Goal: Task Accomplishment & Management: Complete application form

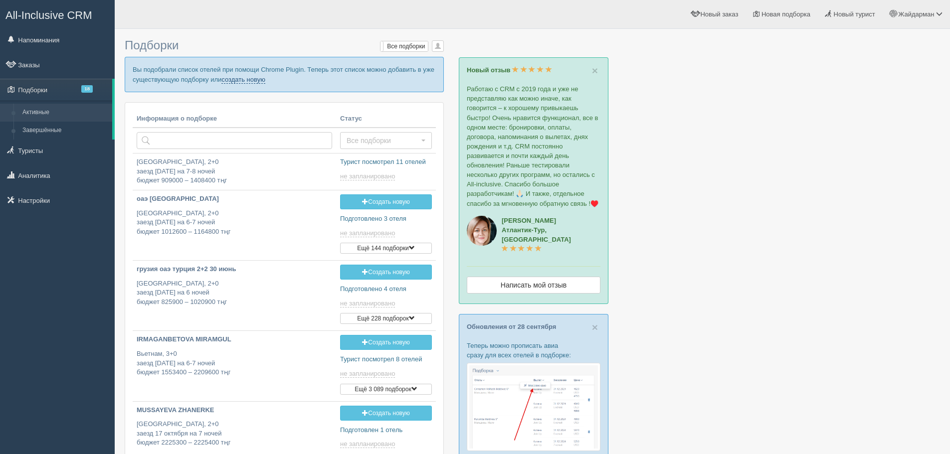
click at [260, 81] on link "создать новую" at bounding box center [243, 80] width 44 height 8
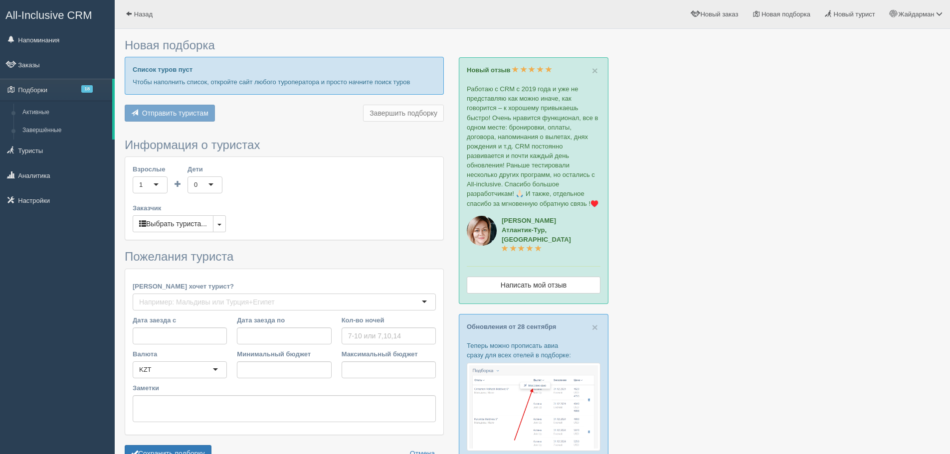
type input "7"
type input "1159200"
type input "1394500"
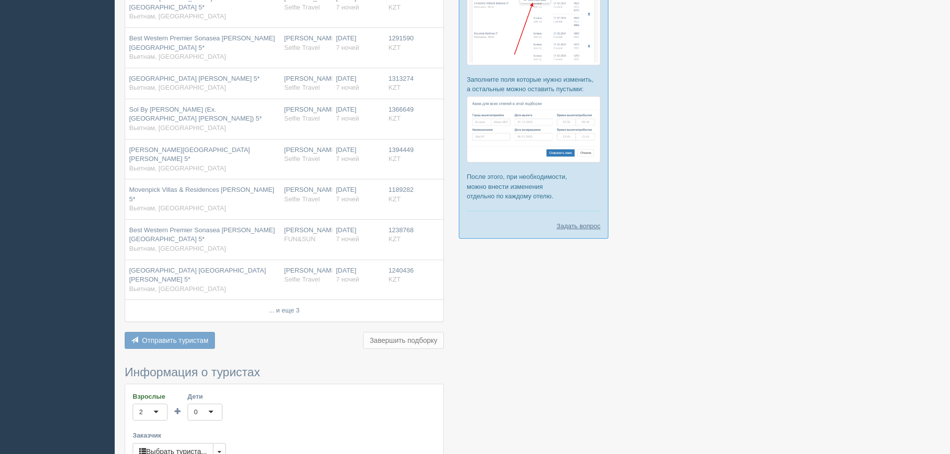
scroll to position [399, 0]
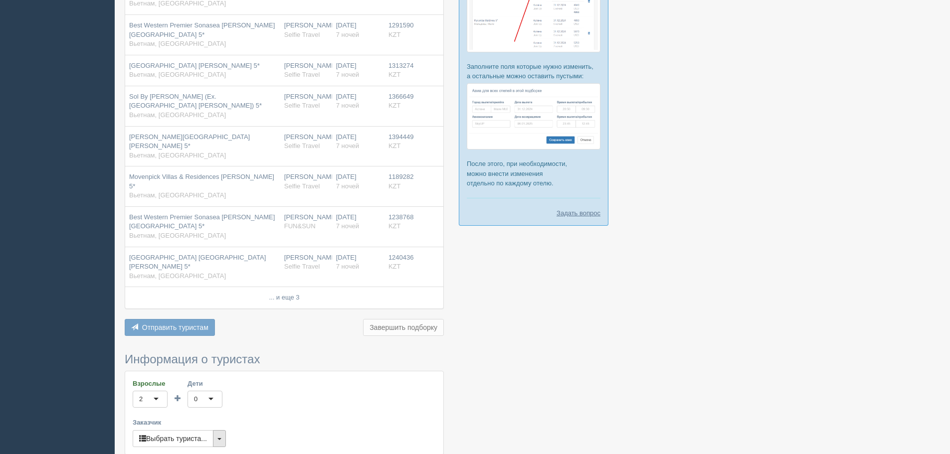
click at [219, 430] on button "button" at bounding box center [219, 438] width 13 height 17
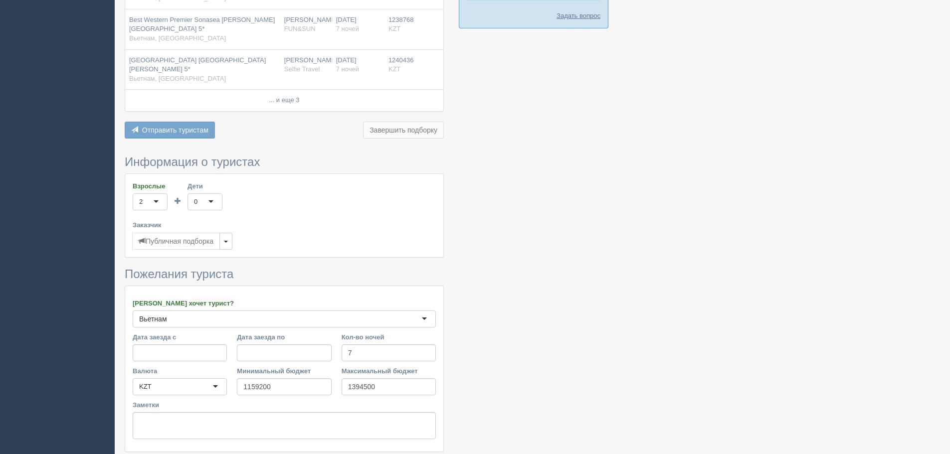
scroll to position [597, 0]
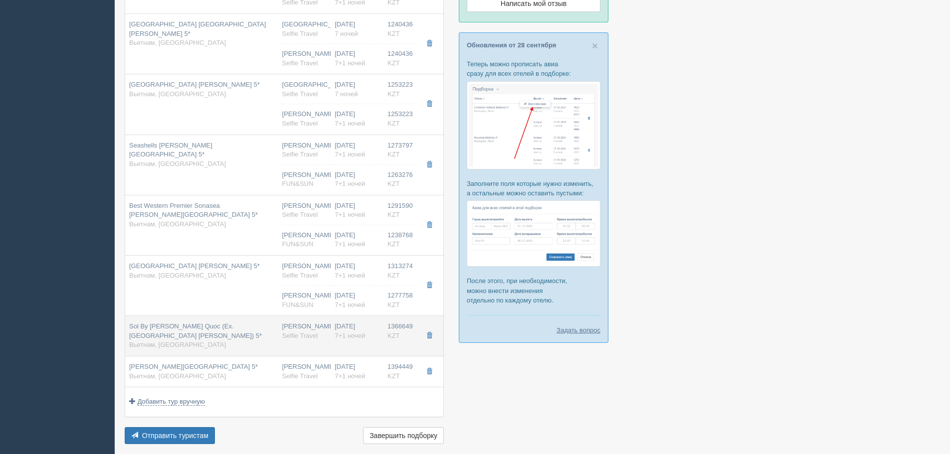
scroll to position [299, 0]
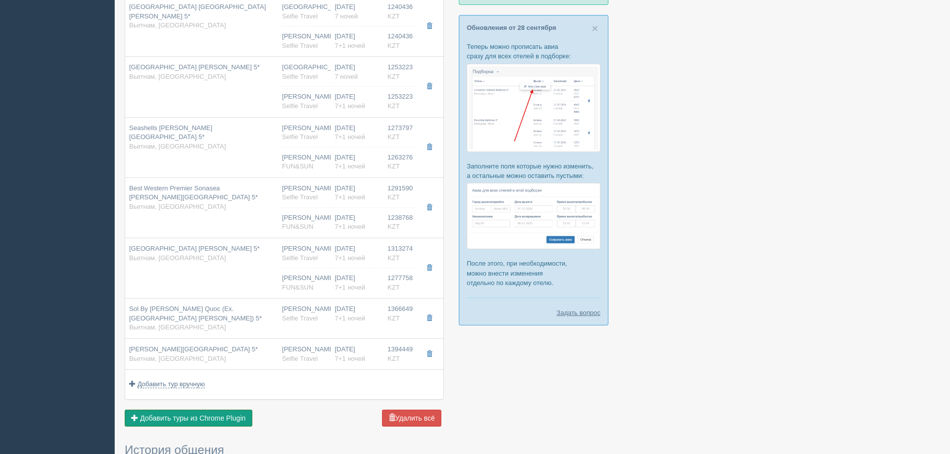
click at [208, 418] on span "Добавить туры из Chrome Plugin" at bounding box center [193, 418] width 106 height 8
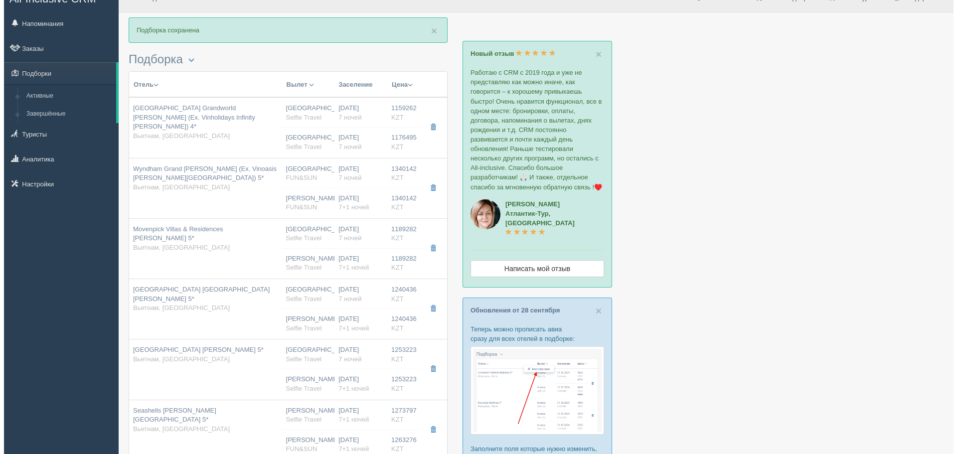
scroll to position [11, 0]
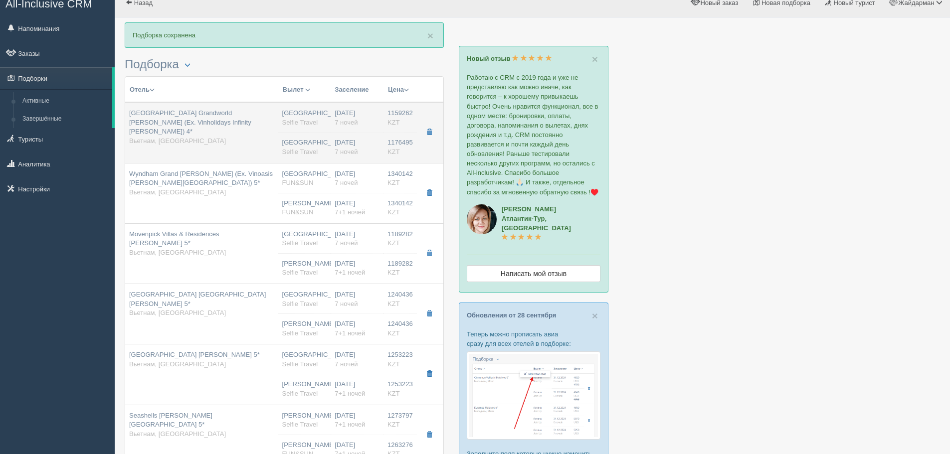
click at [225, 137] on div "[GEOGRAPHIC_DATA] Grandworld [PERSON_NAME] (Ex. Vinholidays Infinity [PERSON_NA…" at bounding box center [201, 127] width 145 height 37
type input "[GEOGRAPHIC_DATA] Grandworld [PERSON_NAME] (Ex. Vinholidays Infinity [PERSON_NA…"
type input "[URL][DOMAIN_NAME]"
type input "Вьетнам"
type input "Фукуок"
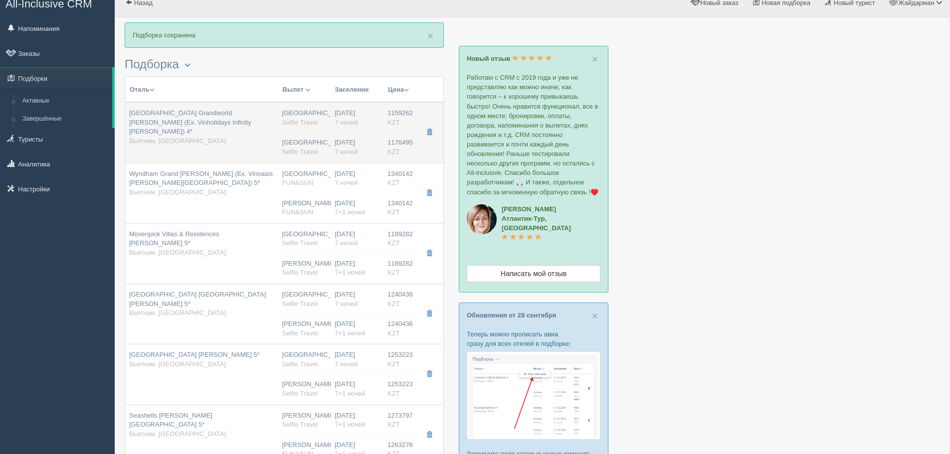
type input "1159262.00"
type input "[GEOGRAPHIC_DATA]"
type input "7"
type input "superior garden view"
type input "BB - Только завтрак"
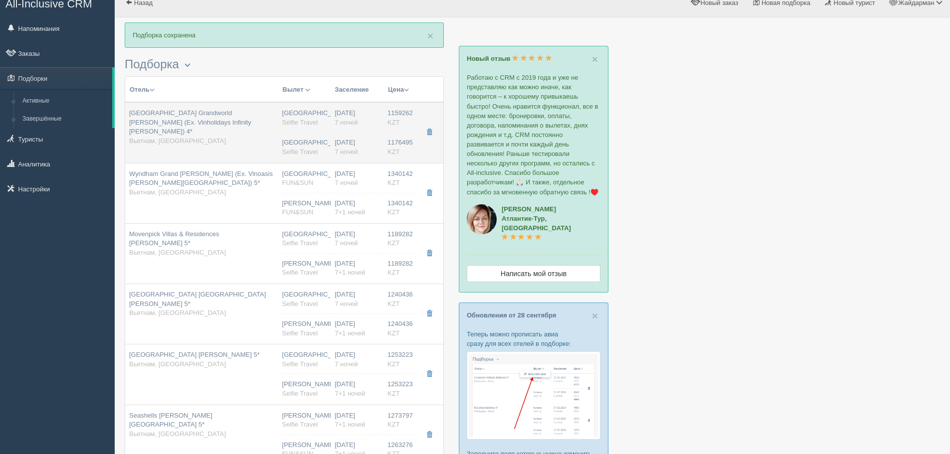
type input "Selfie Travel"
type input "[URL][DOMAIN_NAME]"
type input "1176495.00"
type input "[GEOGRAPHIC_DATA]"
type input "7"
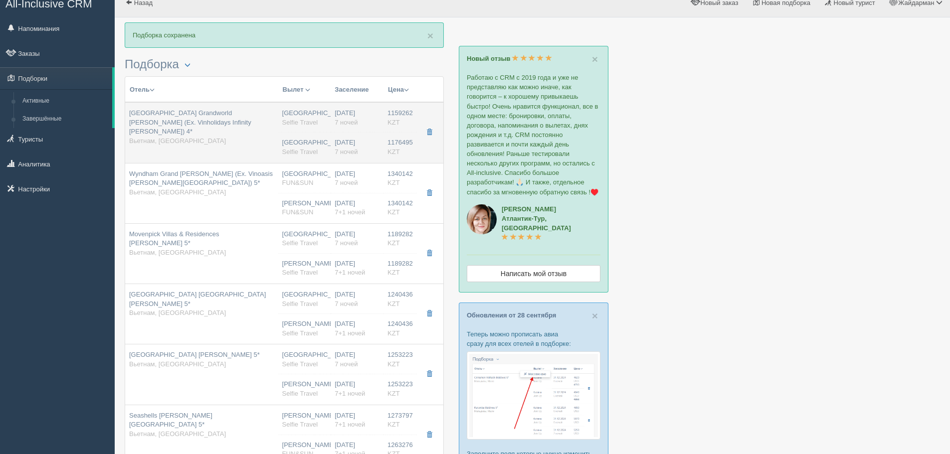
type input "superior pool view"
type input "BB - Только завтрак"
type input "Selfie Travel"
type input "[URL][DOMAIN_NAME]"
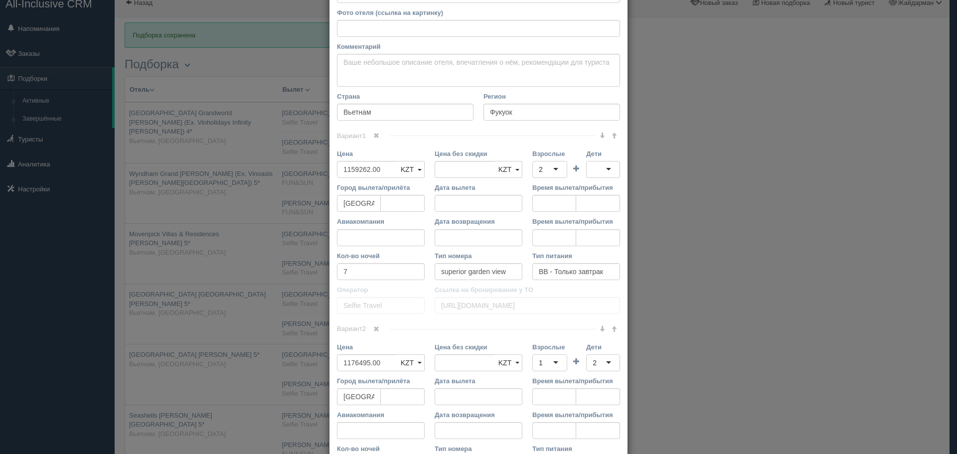
scroll to position [100, 0]
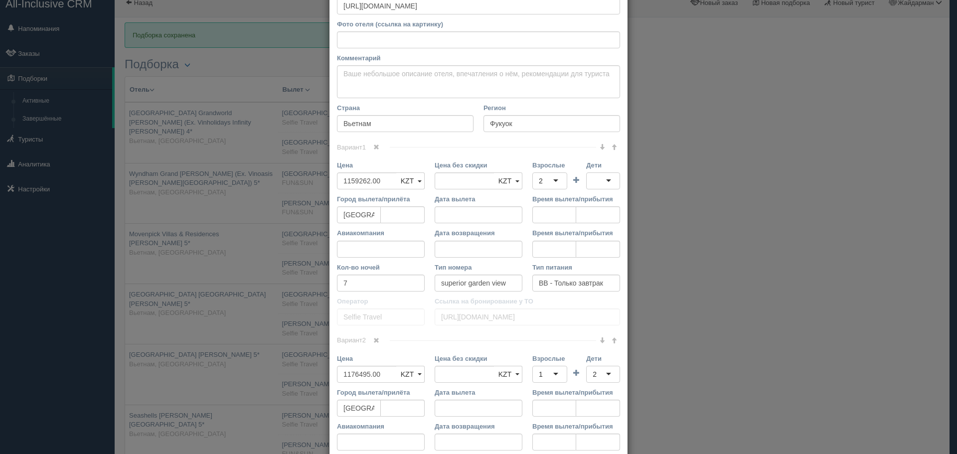
click at [551, 182] on div "2" at bounding box center [550, 181] width 35 height 17
click at [595, 181] on div at bounding box center [603, 181] width 34 height 17
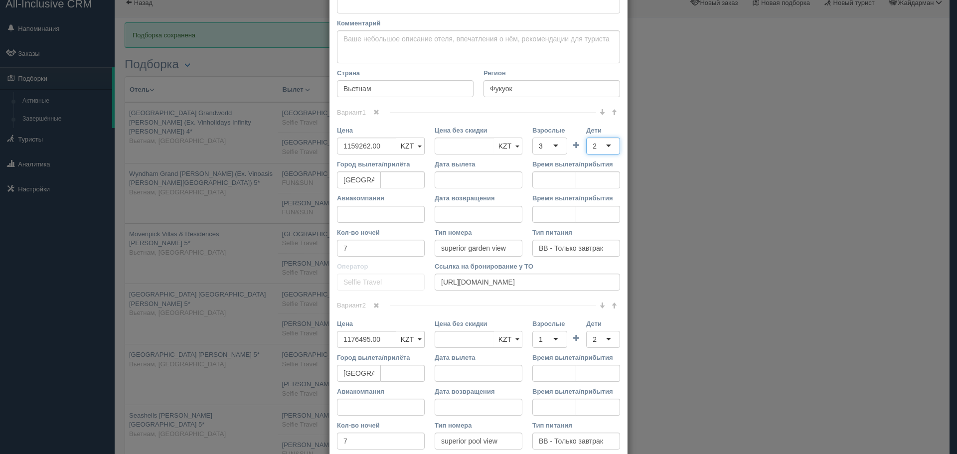
scroll to position [150, 0]
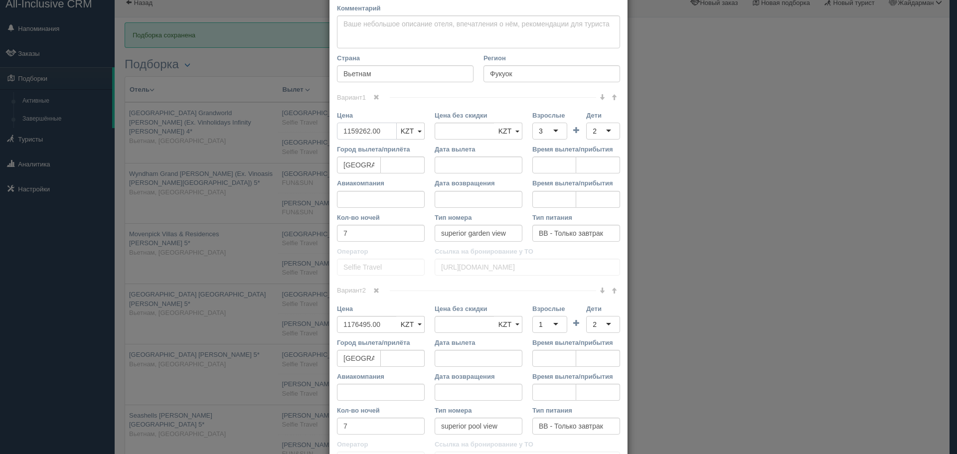
drag, startPoint x: 298, startPoint y: 126, endPoint x: 283, endPoint y: 125, distance: 15.0
click at [283, 125] on div "× Редактировать тур Название отеля [GEOGRAPHIC_DATA][PERSON_NAME] (Ex. Vinholid…" at bounding box center [478, 227] width 957 height 454
type input "2"
type input "1159262.00"
type input "2335757"
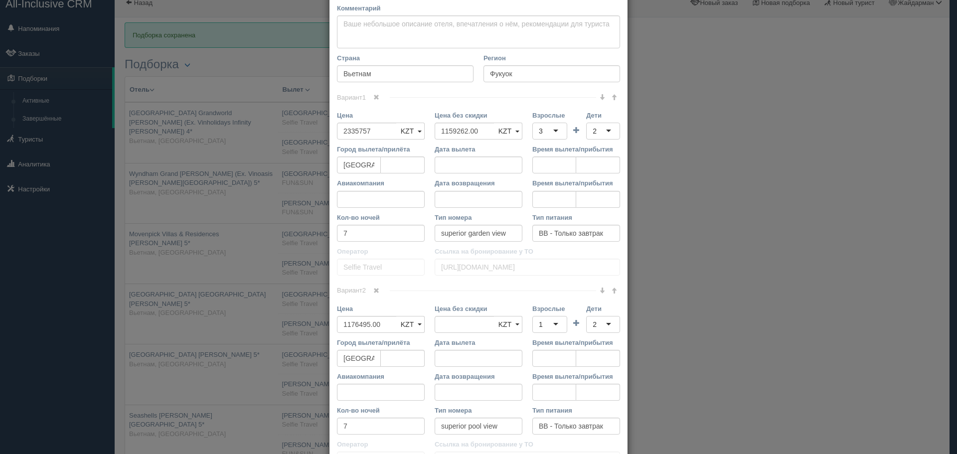
click at [377, 290] on span at bounding box center [376, 291] width 6 height 6
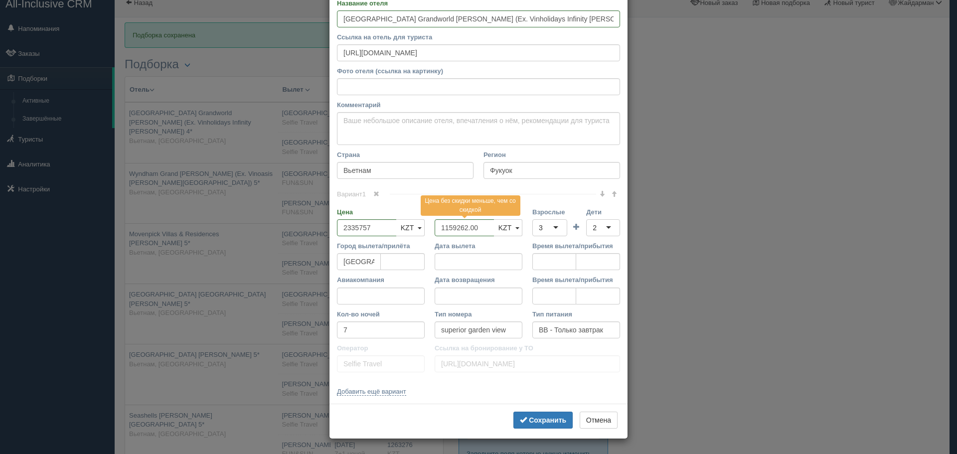
scroll to position [53, 0]
click at [546, 418] on b "Сохранить" at bounding box center [547, 420] width 37 height 8
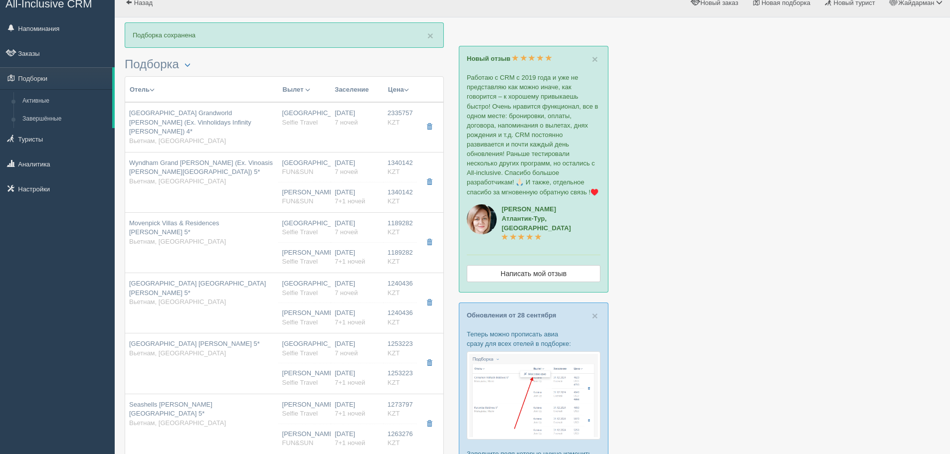
click at [318, 188] on div "[PERSON_NAME] FUN&SUN" at bounding box center [304, 197] width 45 height 18
type input "Wyndham Grand [PERSON_NAME] (Ex. Vinoasis [PERSON_NAME][GEOGRAPHIC_DATA]) 5*"
type input "[URL][DOMAIN_NAME]"
type input "1340142.00"
type input "superior"
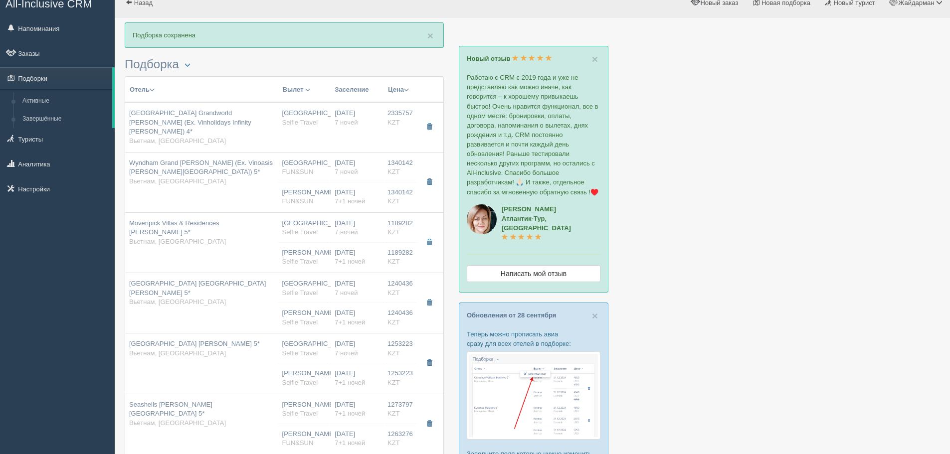
type input "FUN&SUN"
type input "[URL][DOMAIN_NAME]"
type input "1340142.00"
type input "[PERSON_NAME]"
type input "Фукуок PQC"
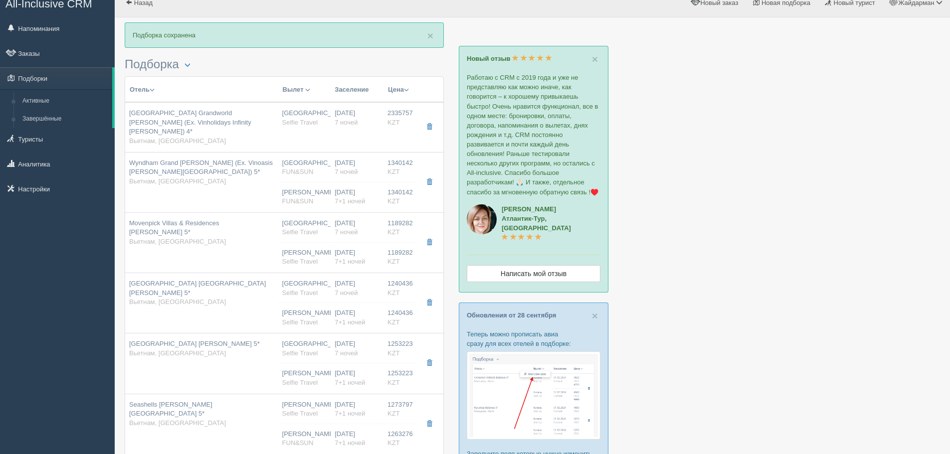
type input "22:00"
type input "07:30"
type input "[DATE] Airlines"
type input "09:00"
type input "16:10"
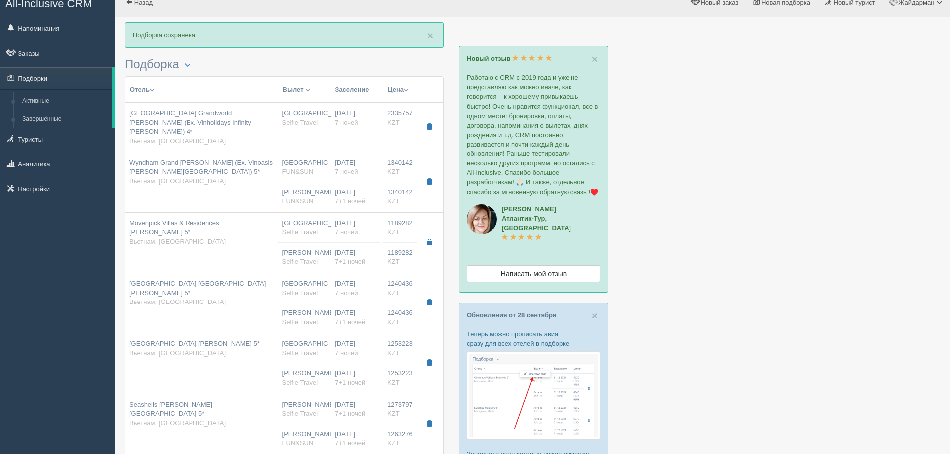
type input "7+1"
type input "superior"
type input "BB - Только завтрак"
type input "FUN&SUN"
type input "[URL][DOMAIN_NAME]"
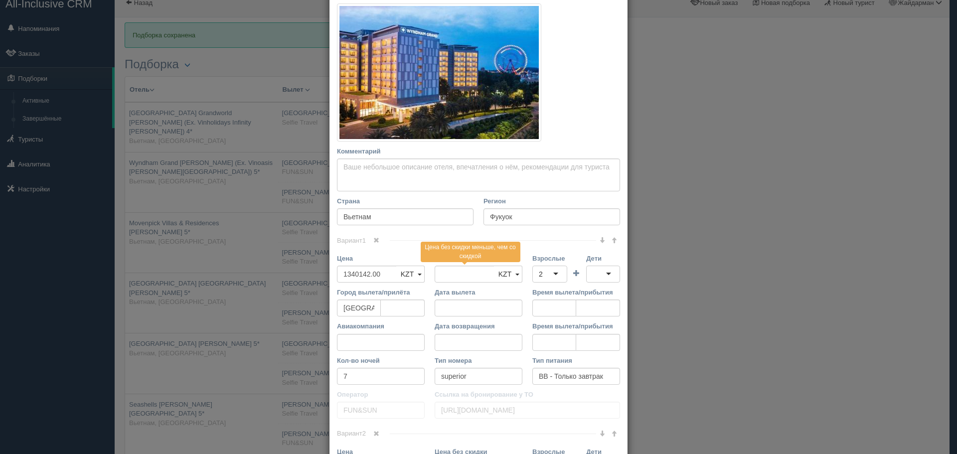
scroll to position [199, 0]
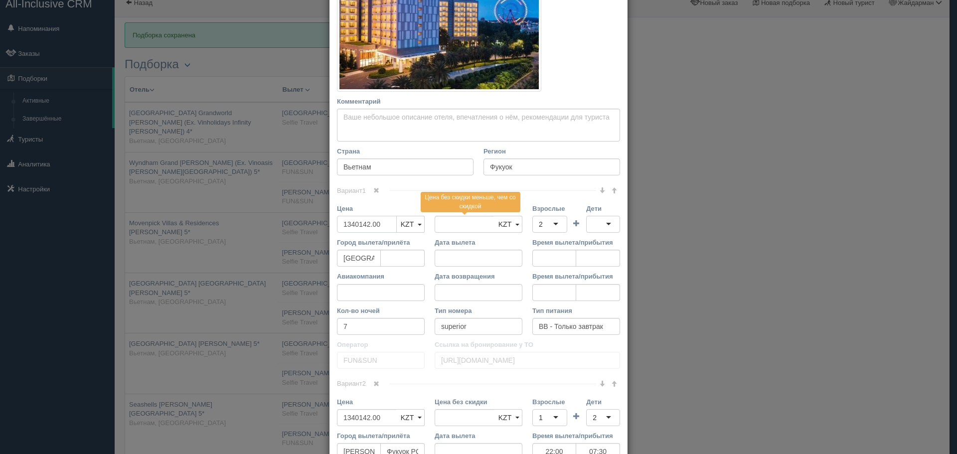
drag, startPoint x: 386, startPoint y: 224, endPoint x: 262, endPoint y: 225, distance: 124.2
click at [261, 226] on div "× Редактировать тур Название отеля [GEOGRAPHIC_DATA][PERSON_NAME] (Ex. Vinoasis…" at bounding box center [478, 227] width 957 height 454
type input "2"
type input "1340142.00"
type input "2680284"
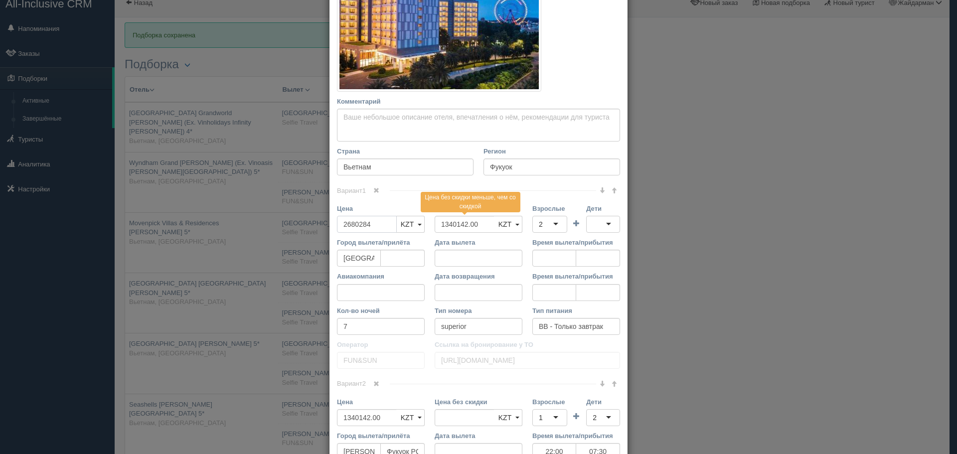
type input "2680284"
click at [547, 227] on div "2" at bounding box center [550, 224] width 35 height 17
click at [599, 226] on div at bounding box center [603, 224] width 34 height 17
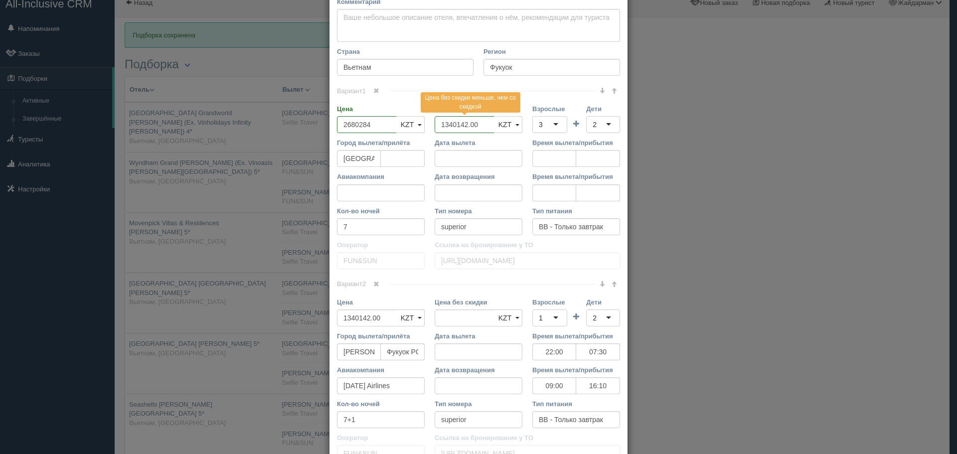
click at [375, 284] on span at bounding box center [376, 284] width 6 height 6
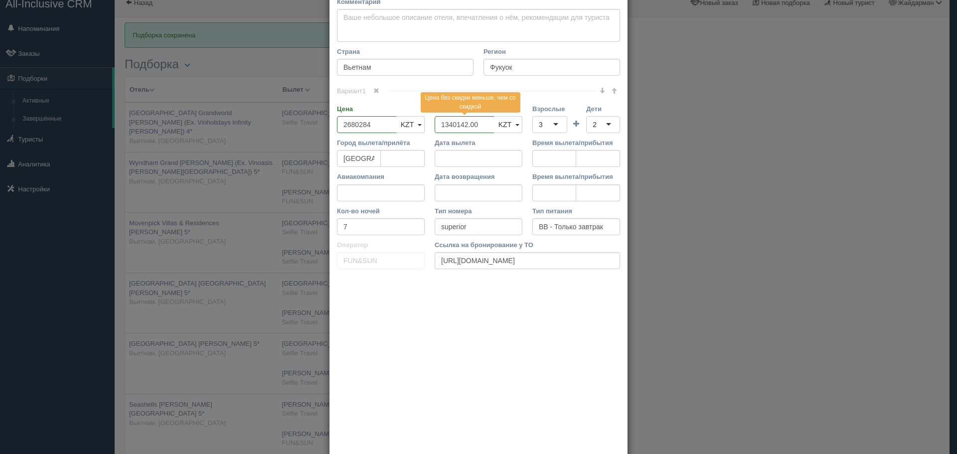
scroll to position [196, 0]
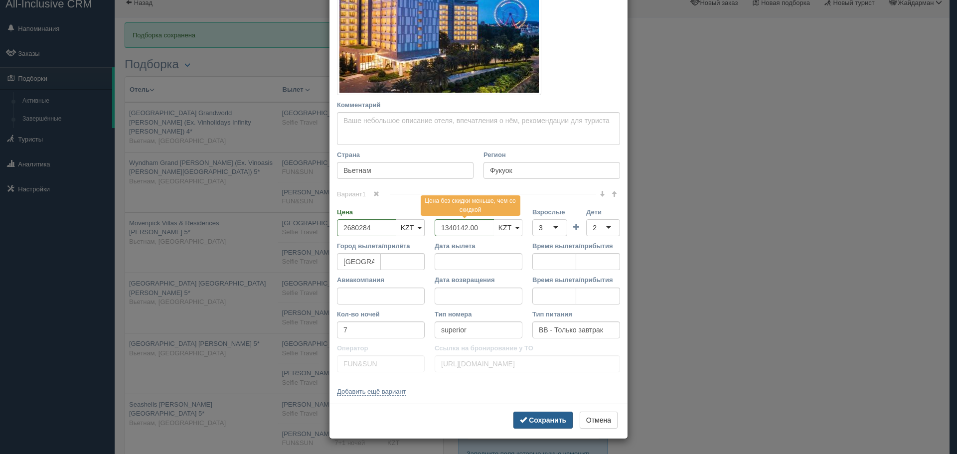
click at [548, 421] on b "Сохранить" at bounding box center [547, 420] width 37 height 8
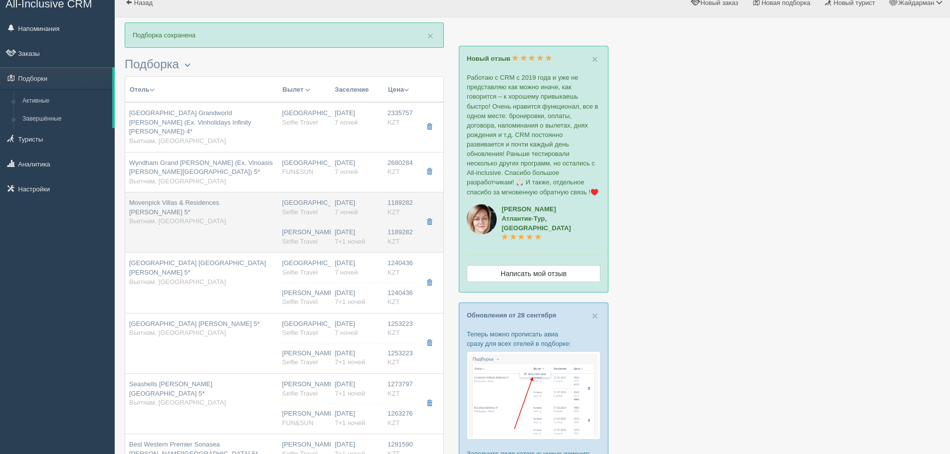
click at [223, 221] on td "Movenpick Villas & Residences [PERSON_NAME] 5* Вьетнам, [GEOGRAPHIC_DATA]" at bounding box center [201, 222] width 153 height 60
type input "Movenpick Villas & Residences [PERSON_NAME] 5*"
type input "[URL][DOMAIN_NAME]"
type input "1189282.00"
type input "studio king room with balcony"
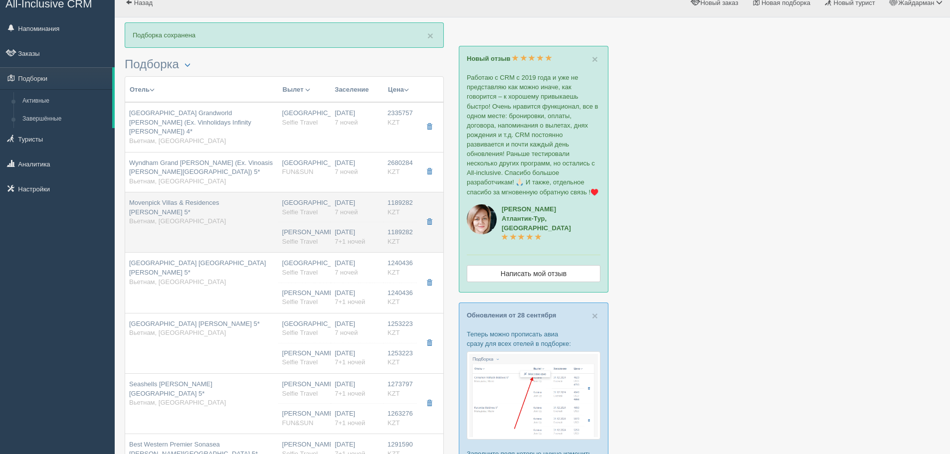
type input "Selfie Travel"
type input "[URL][DOMAIN_NAME]"
type input "1189282.00"
type input "[PERSON_NAME]"
type input "Фукуок PQC"
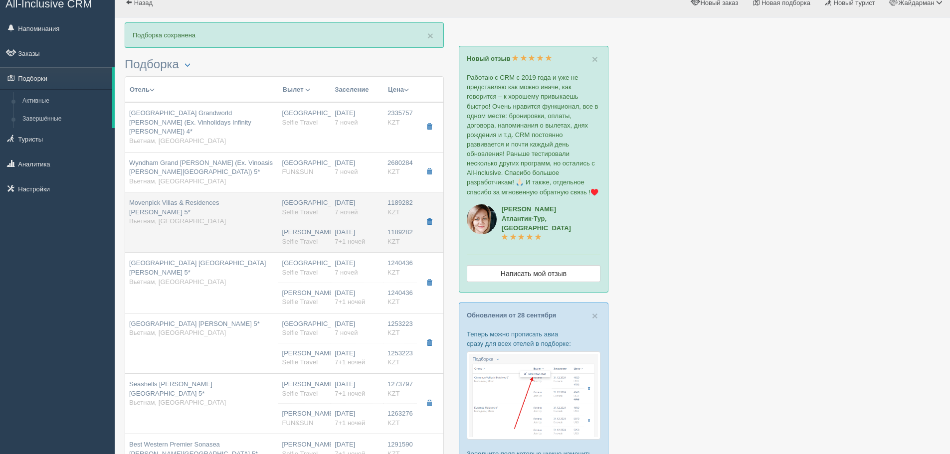
type input "21:50"
type input "07:20"
type input "[DATE] Airlines"
type input "08:50"
type input "16:00"
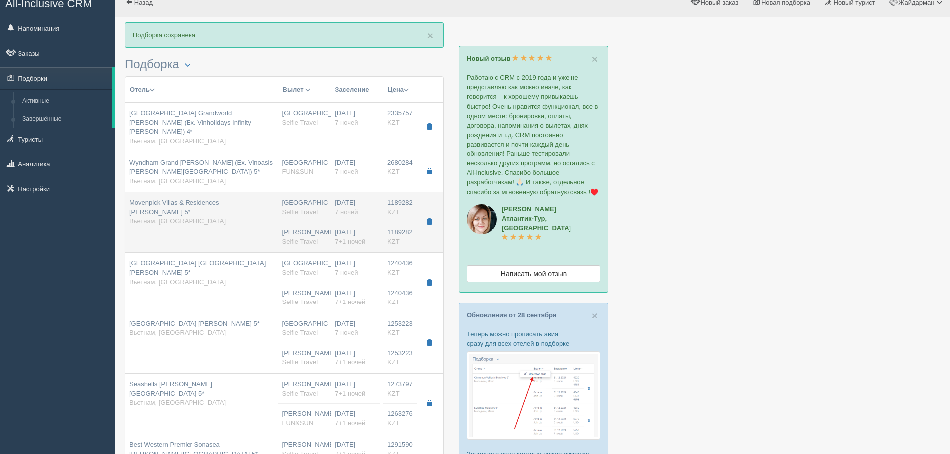
type input "7+1"
type input "studio king room with balcony"
type input "BB - Только завтрак"
type input "Selfie Travel"
type input "[URL][DOMAIN_NAME]"
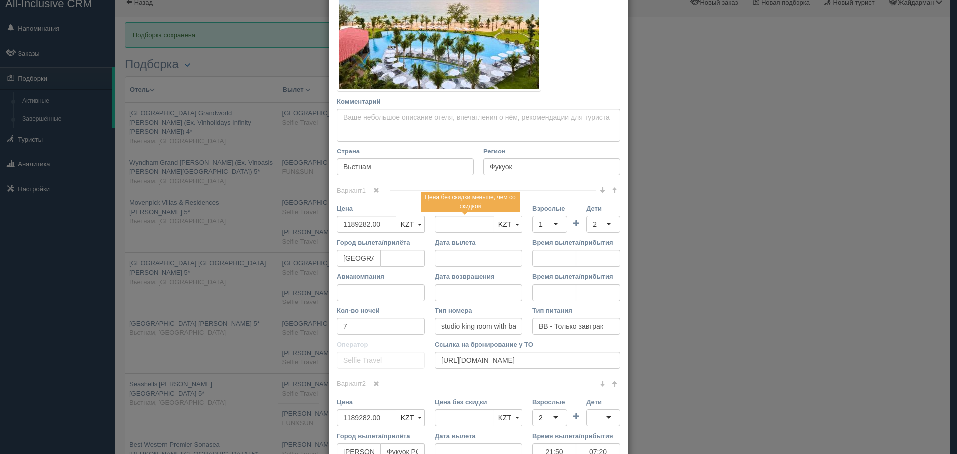
scroll to position [249, 0]
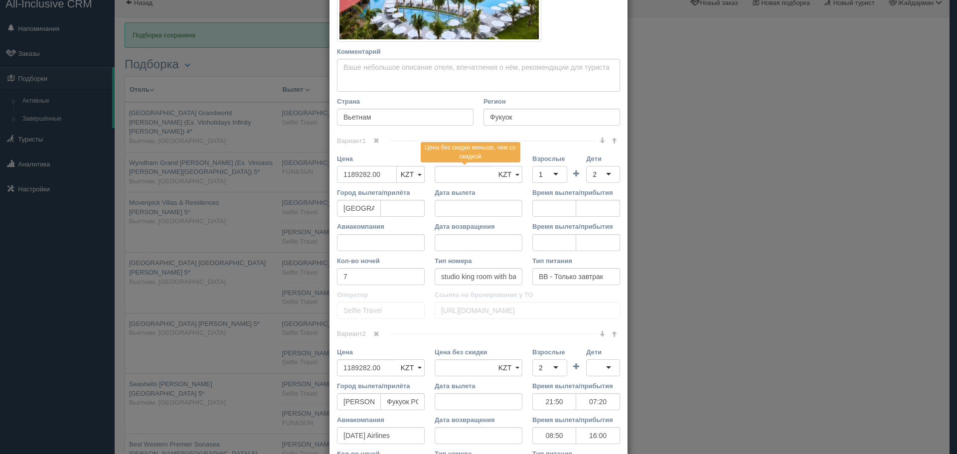
drag, startPoint x: 378, startPoint y: 175, endPoint x: 251, endPoint y: 176, distance: 127.2
click at [252, 176] on div "× Редактировать тур Название отеля Movenpick Villas & Residences [PERSON_NAME] …" at bounding box center [478, 227] width 957 height 454
type input "2"
type input "1189282.00"
type input "2378564"
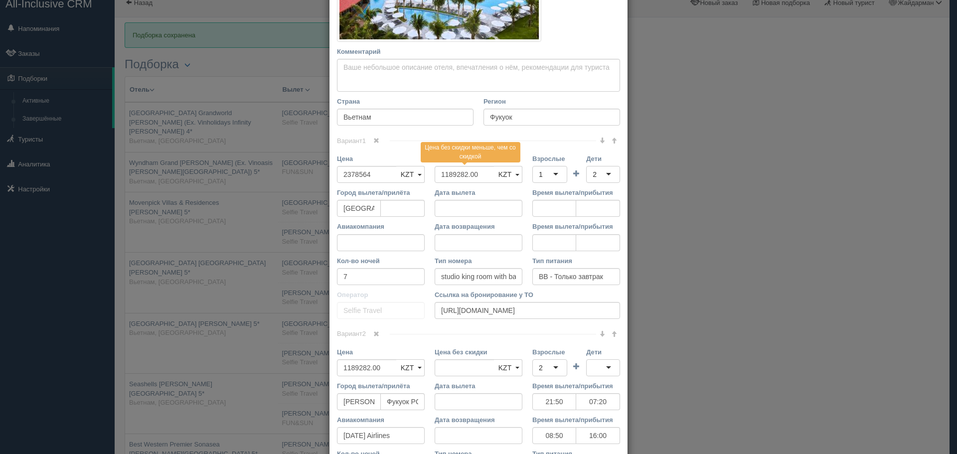
drag, startPoint x: 375, startPoint y: 334, endPoint x: 453, endPoint y: 322, distance: 78.8
click at [375, 334] on span at bounding box center [376, 334] width 6 height 6
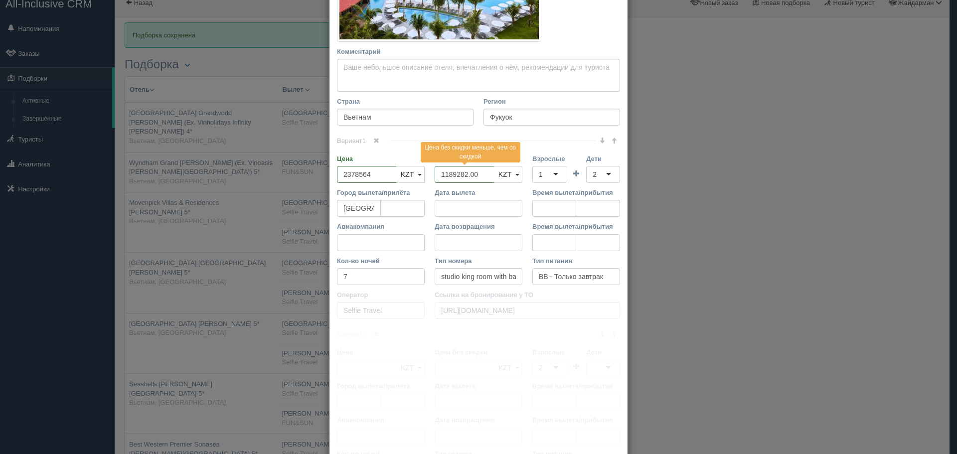
scroll to position [196, 0]
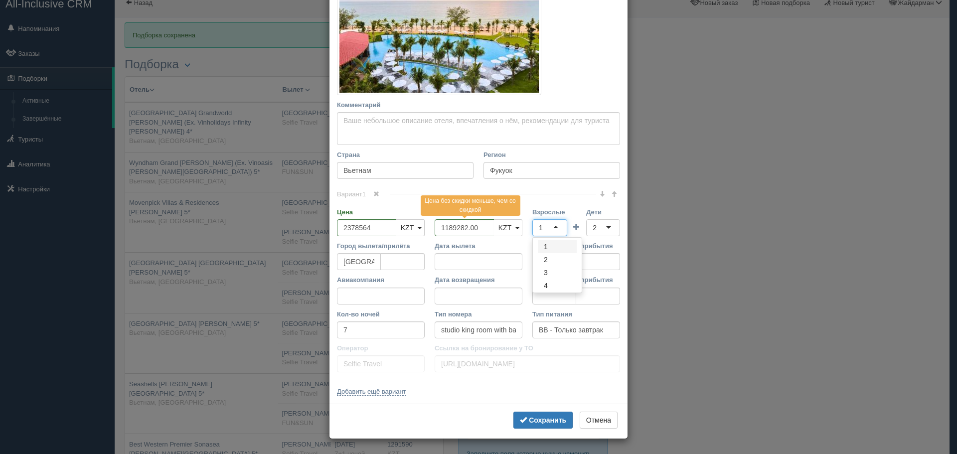
click at [555, 230] on div "1" at bounding box center [550, 227] width 35 height 17
click at [548, 418] on b "Сохранить" at bounding box center [547, 420] width 37 height 8
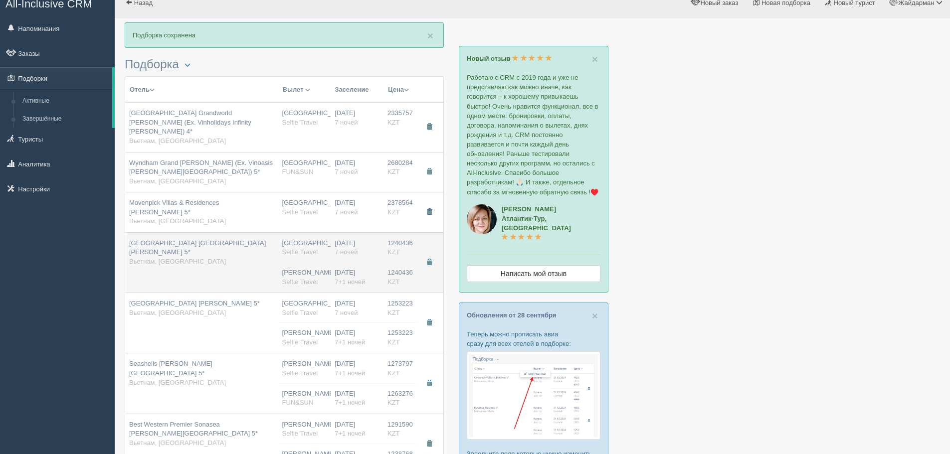
click at [257, 241] on td "[GEOGRAPHIC_DATA] [GEOGRAPHIC_DATA][PERSON_NAME] 5* Вьетнам, [GEOGRAPHIC_DATA]" at bounding box center [201, 262] width 153 height 60
type input "[GEOGRAPHIC_DATA] [GEOGRAPHIC_DATA][PERSON_NAME] 5*"
type input "[URL][DOMAIN_NAME]"
type input "1240436.00"
type input "superior king/twin garden view with balcony"
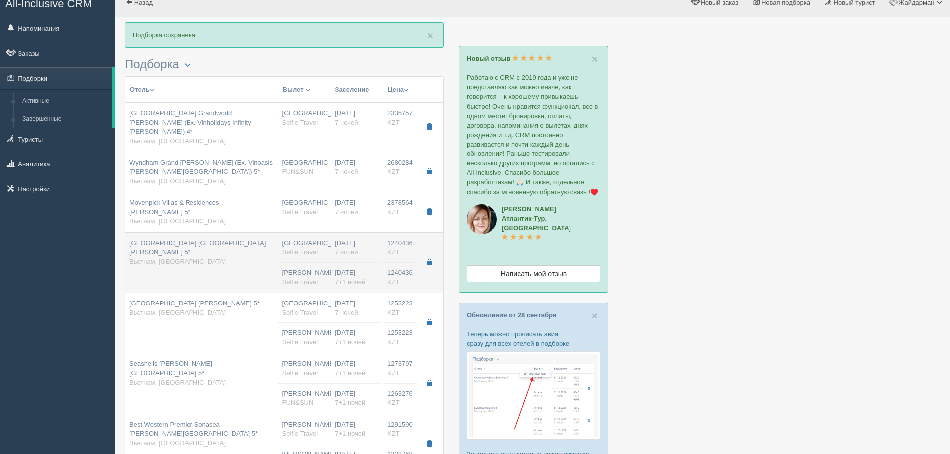
type input "[URL][DOMAIN_NAME]"
type input "1240436.00"
type input "[PERSON_NAME]"
type input "Фукуок PQC"
type input "21:50"
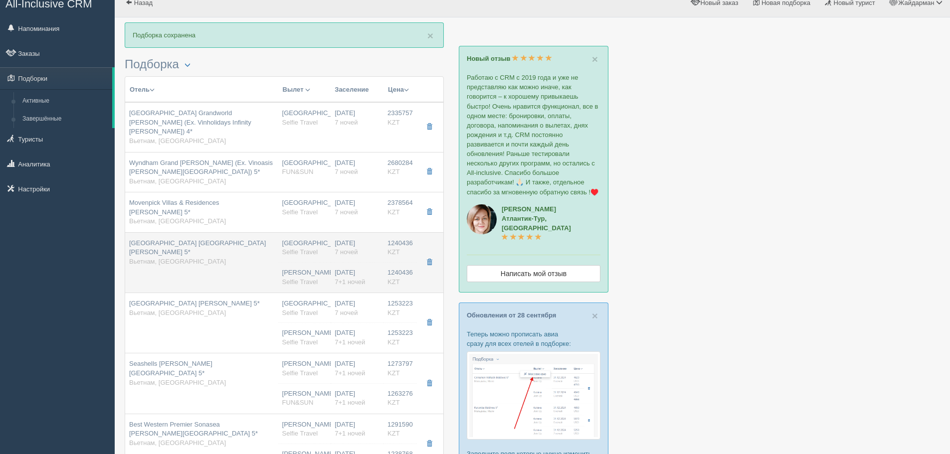
type input "07:20"
type input "[DATE] Airlines"
type input "08:50"
type input "16:00"
type input "7+1"
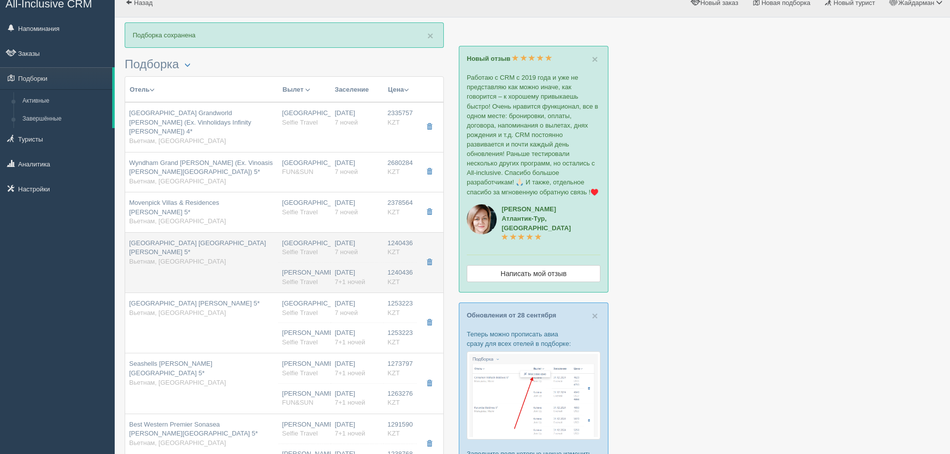
type input "superior king/twin garden view with balcony"
type input "BB - Только завтрак"
type input "Selfie Travel"
type input "[URL][DOMAIN_NAME]"
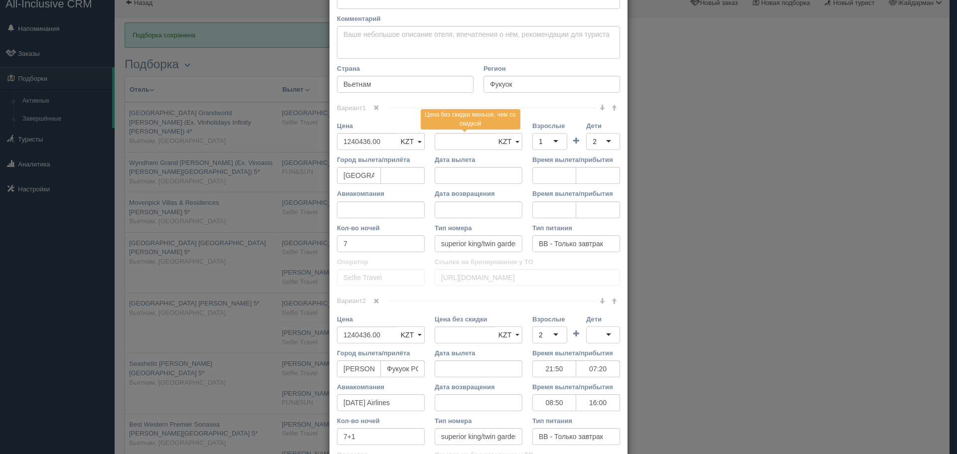
scroll to position [150, 0]
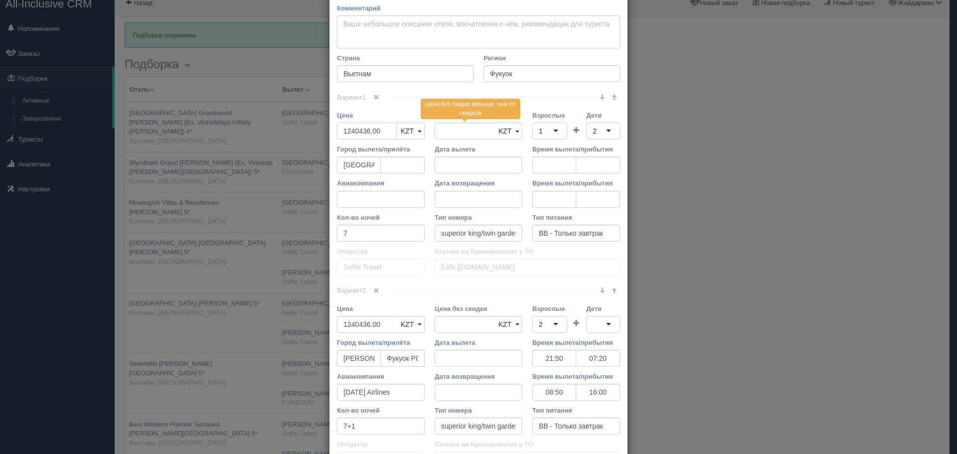
drag, startPoint x: 386, startPoint y: 137, endPoint x: 290, endPoint y: 130, distance: 96.5
click at [294, 130] on div "× Редактировать тур Название отеля [GEOGRAPHIC_DATA] [GEOGRAPHIC_DATA][PERSON_N…" at bounding box center [478, 227] width 957 height 454
type input "2"
type input "1240436.00"
type input "2480872"
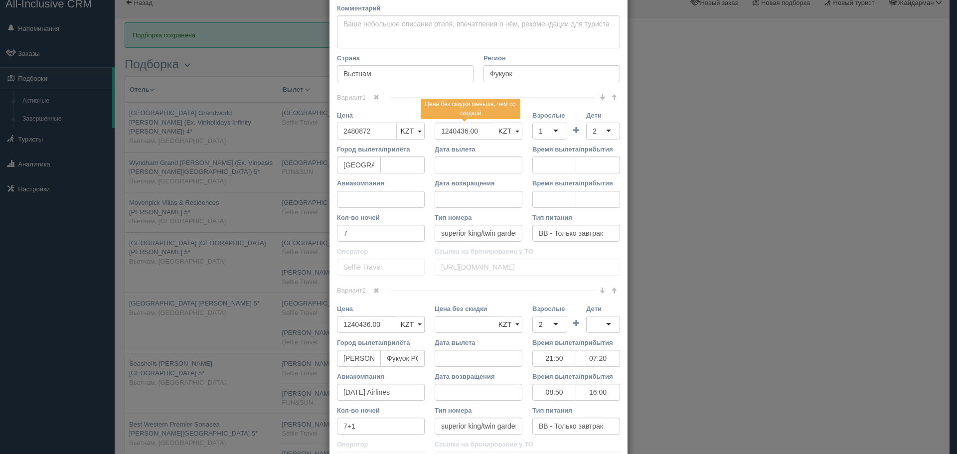
type input "2480872"
click at [551, 129] on div "1" at bounding box center [550, 131] width 35 height 17
click at [606, 131] on div "2" at bounding box center [603, 131] width 34 height 17
click at [605, 130] on div "2" at bounding box center [603, 131] width 34 height 17
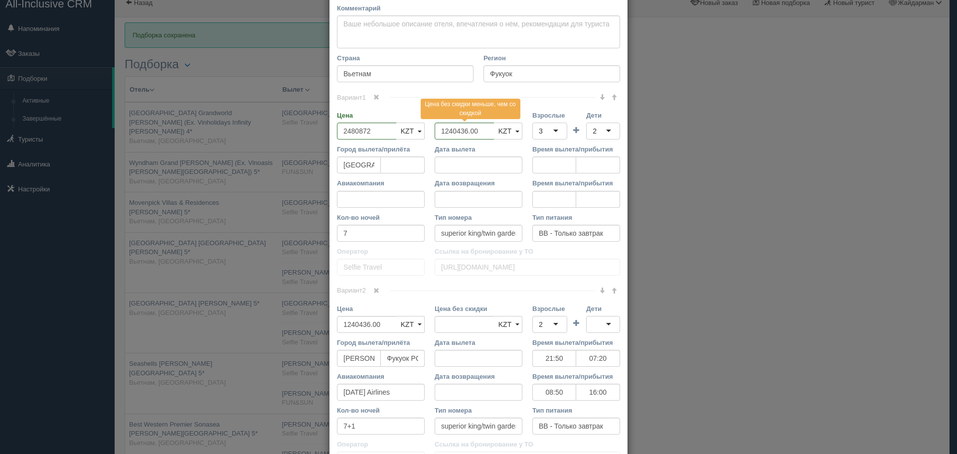
click at [376, 290] on span at bounding box center [376, 291] width 6 height 6
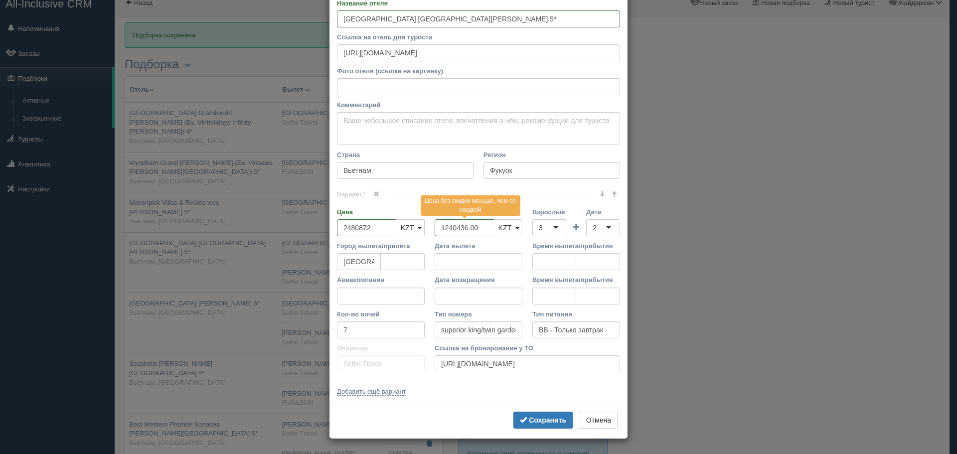
scroll to position [53, 0]
click at [541, 416] on button "Сохранить" at bounding box center [543, 420] width 59 height 17
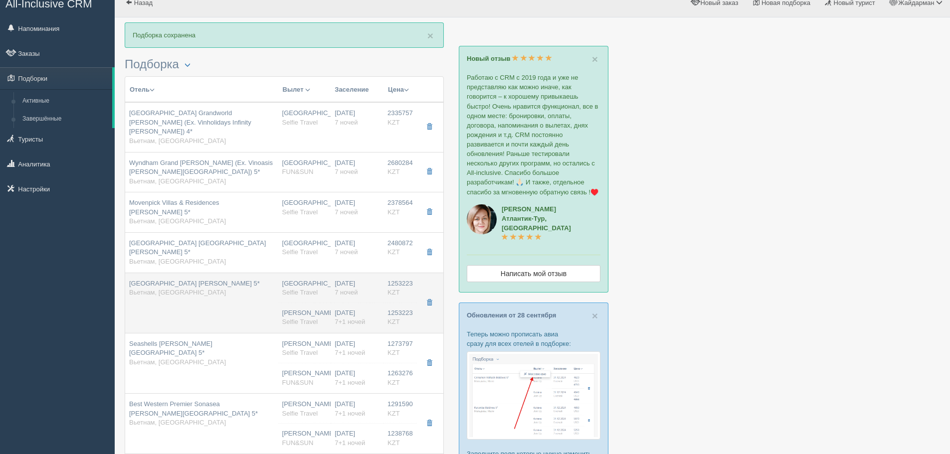
click at [174, 289] on td "[GEOGRAPHIC_DATA] [PERSON_NAME] 5* Вьетнам, [GEOGRAPHIC_DATA]" at bounding box center [201, 303] width 153 height 60
type input "[GEOGRAPHIC_DATA] [PERSON_NAME] 5*"
type input "[URL][DOMAIN_NAME]"
type input "1253223.00"
type input "deluxe mountain view with balcony"
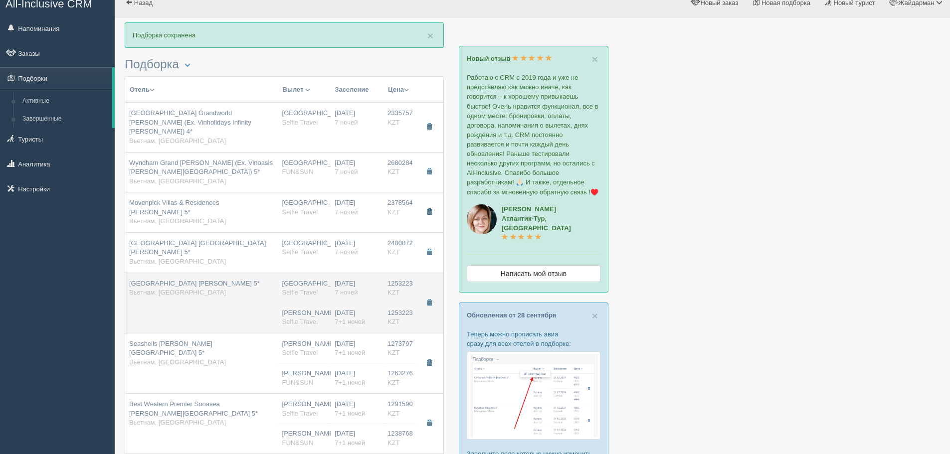
type input "[URL][DOMAIN_NAME]"
type input "1253223.00"
type input "[PERSON_NAME]"
type input "Фукуок PQC"
type input "21:50"
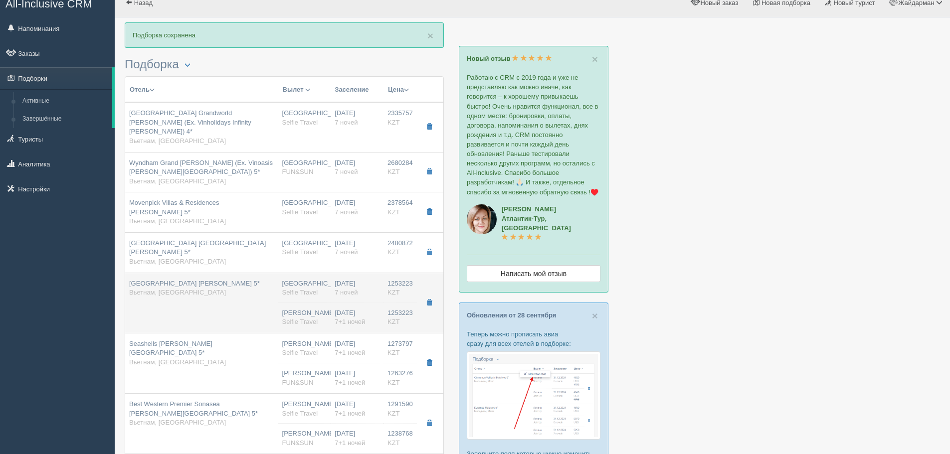
type input "07:20"
type input "[DATE] Airlines"
type input "08:50"
type input "16:00"
type input "7+1"
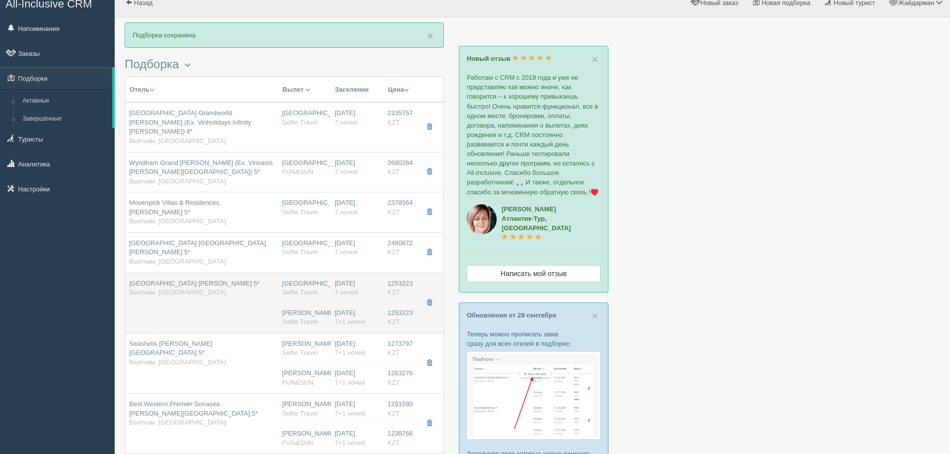
type input "deluxe mountain view with balcony"
type input "BB - Только завтрак"
type input "Selfie Travel"
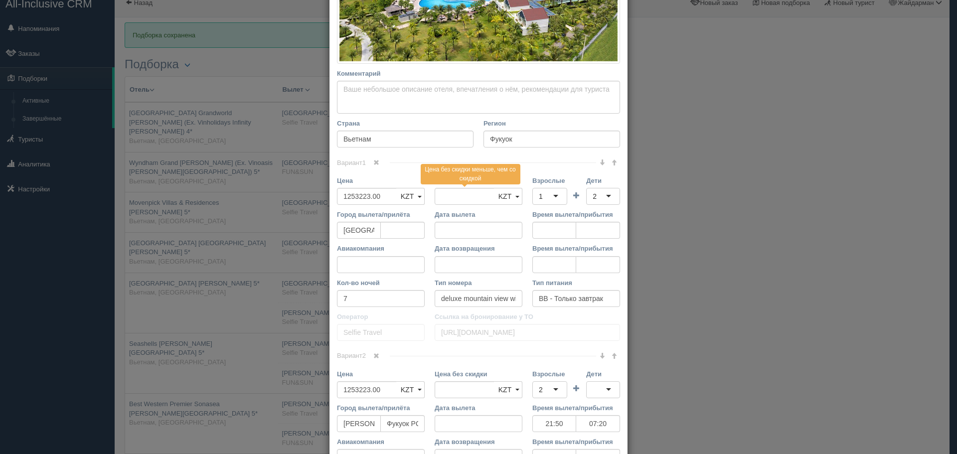
scroll to position [299, 0]
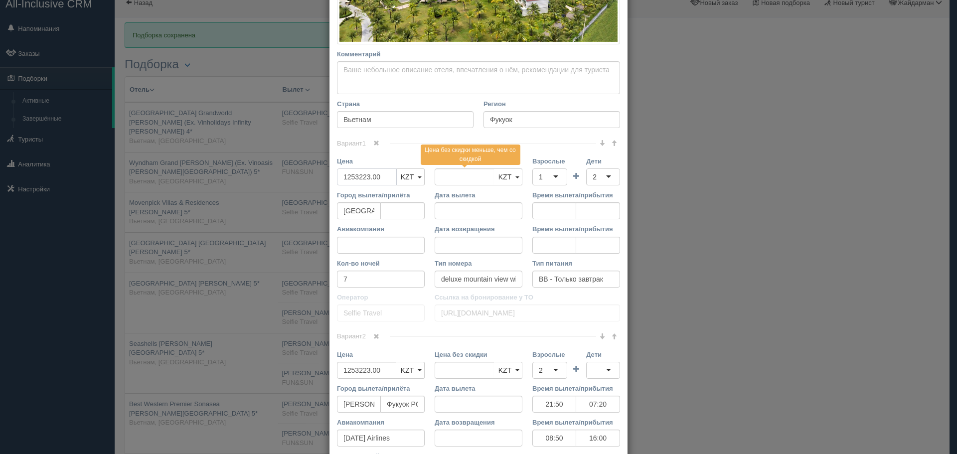
drag, startPoint x: 387, startPoint y: 173, endPoint x: 287, endPoint y: 169, distance: 100.8
click at [287, 169] on div "× Редактировать тур Название отеля [GEOGRAPHIC_DATA] [PERSON_NAME] 5* Ссылка на…" at bounding box center [478, 227] width 957 height 454
click at [559, 177] on div "1" at bounding box center [550, 177] width 35 height 17
click at [377, 336] on link at bounding box center [376, 337] width 17 height 11
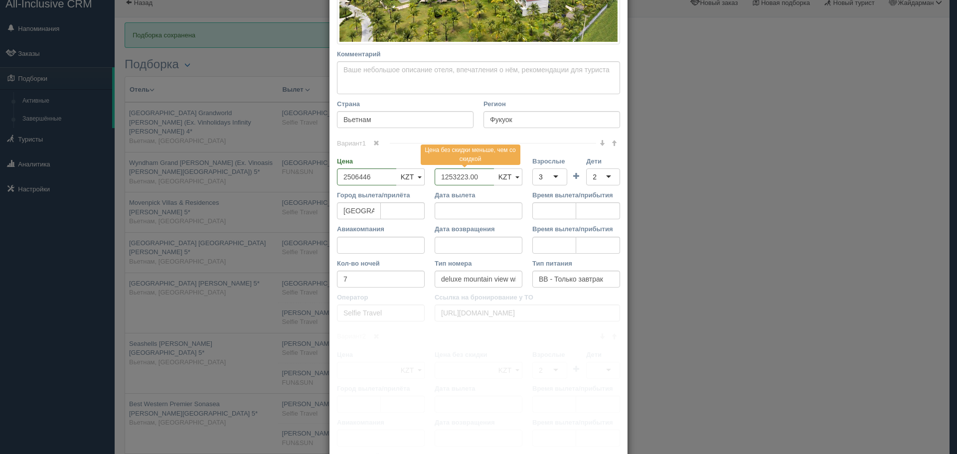
scroll to position [248, 0]
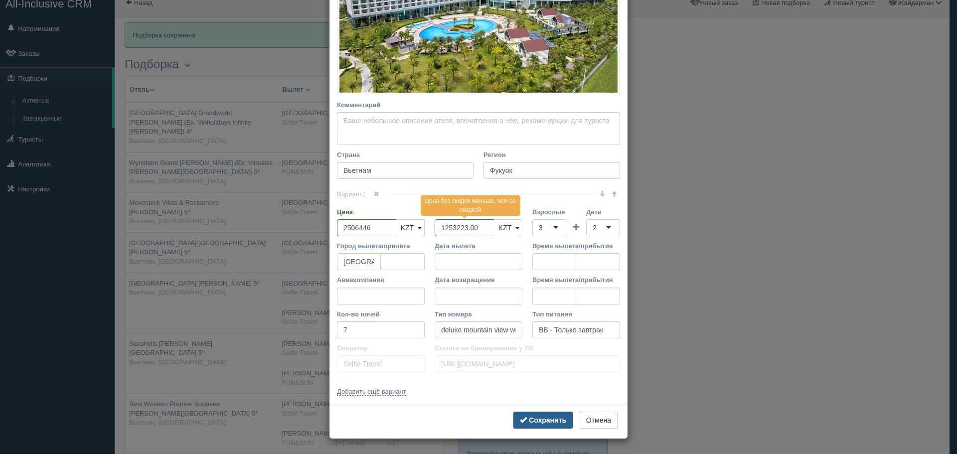
click at [546, 415] on button "Сохранить" at bounding box center [543, 420] width 59 height 17
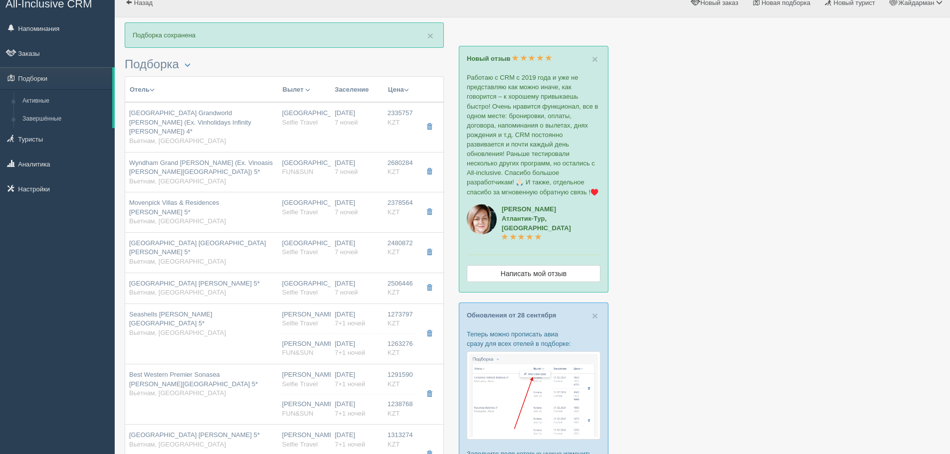
click at [262, 314] on td "Seashells [PERSON_NAME][GEOGRAPHIC_DATA] 5* Вьетнам, [GEOGRAPHIC_DATA]" at bounding box center [201, 334] width 153 height 60
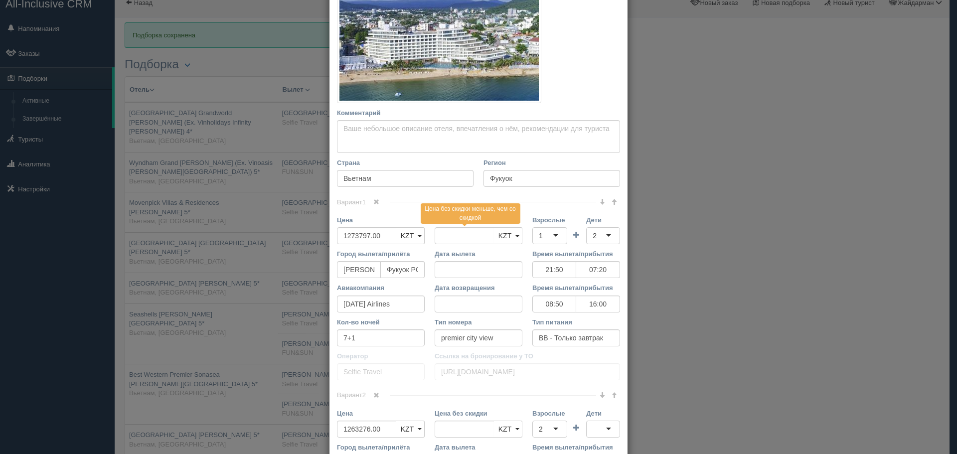
scroll to position [199, 0]
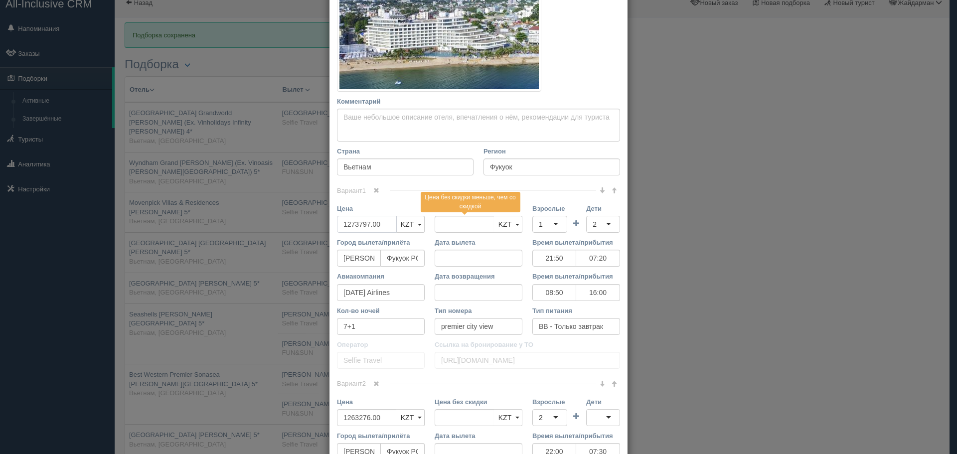
drag, startPoint x: 377, startPoint y: 225, endPoint x: 291, endPoint y: 230, distance: 86.4
click at [273, 230] on div "× Редактировать тур Название отеля Seashells [PERSON_NAME][GEOGRAPHIC_DATA] 5* …" at bounding box center [478, 227] width 957 height 454
click at [551, 225] on div "1" at bounding box center [550, 224] width 35 height 17
click at [599, 224] on div "2" at bounding box center [603, 224] width 34 height 17
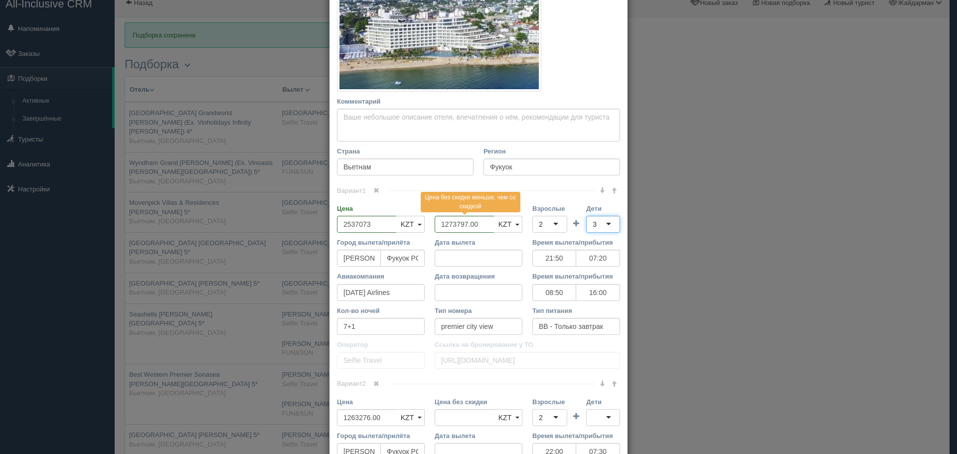
scroll to position [0, 0]
click at [547, 220] on div "2" at bounding box center [550, 224] width 35 height 17
click at [593, 221] on div "3" at bounding box center [595, 224] width 4 height 10
click at [373, 384] on span at bounding box center [376, 384] width 6 height 6
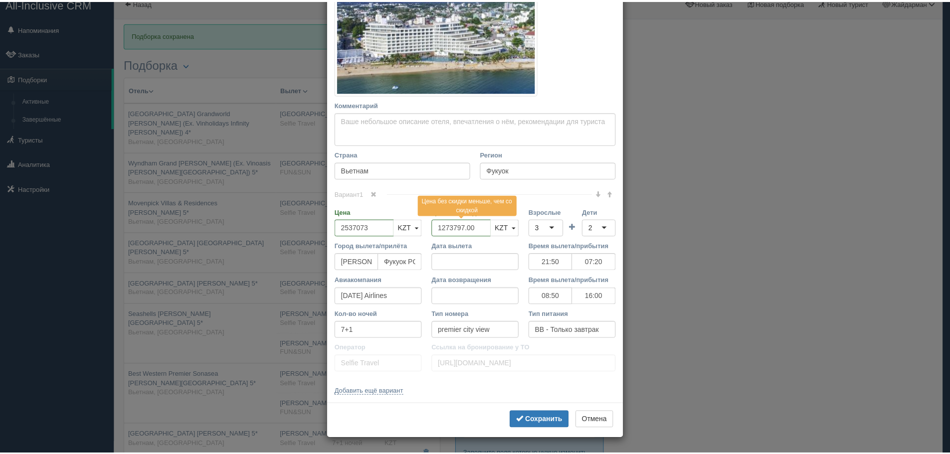
scroll to position [196, 0]
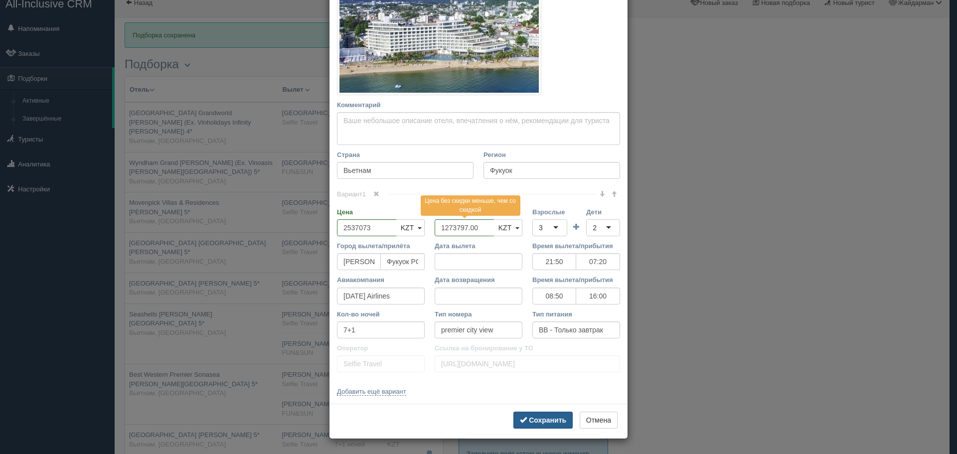
click at [536, 422] on b "Сохранить" at bounding box center [547, 420] width 37 height 8
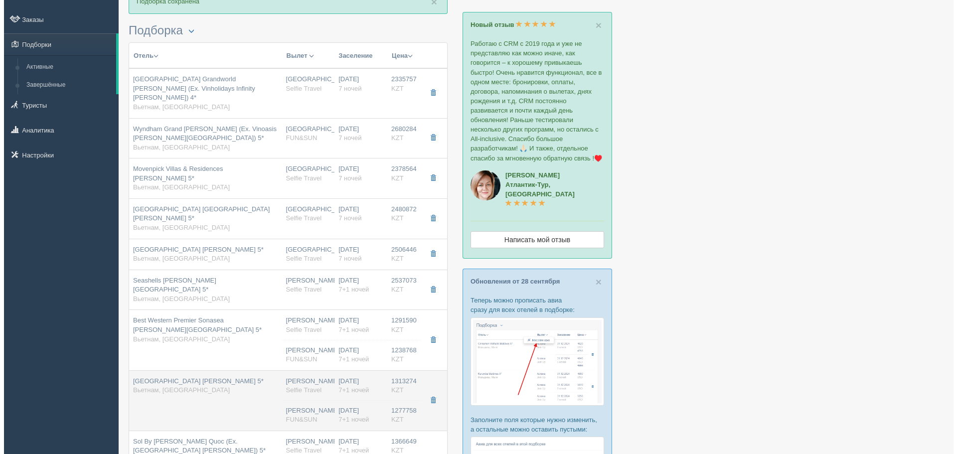
scroll to position [61, 0]
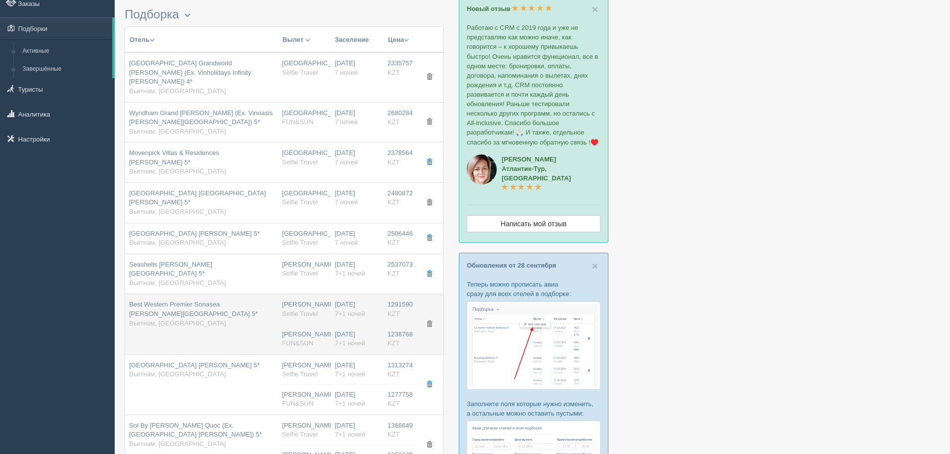
click at [200, 297] on td "Best Western Premier Sonasea [PERSON_NAME][GEOGRAPHIC_DATA] 5* Вьетнам, [GEOGRA…" at bounding box center [201, 324] width 153 height 60
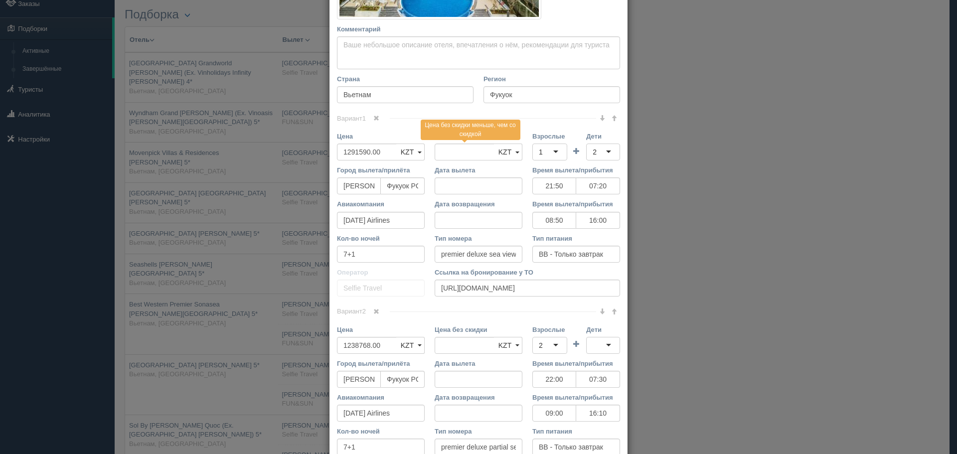
scroll to position [299, 0]
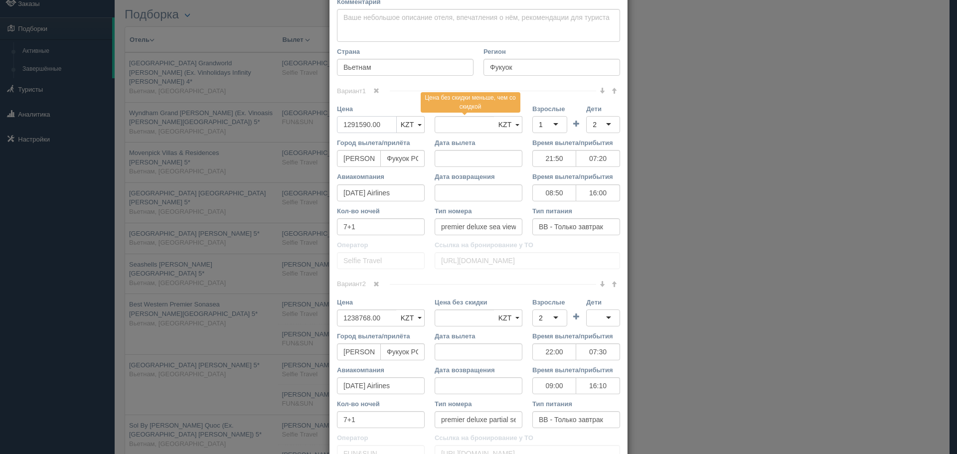
drag, startPoint x: 388, startPoint y: 125, endPoint x: 266, endPoint y: 120, distance: 121.8
click at [266, 120] on div "× Редактировать тур Название отеля Best Western Premier Sonasea [PERSON_NAME] R…" at bounding box center [478, 227] width 957 height 454
click at [548, 125] on div "1" at bounding box center [550, 124] width 35 height 17
click at [373, 286] on span at bounding box center [376, 284] width 6 height 6
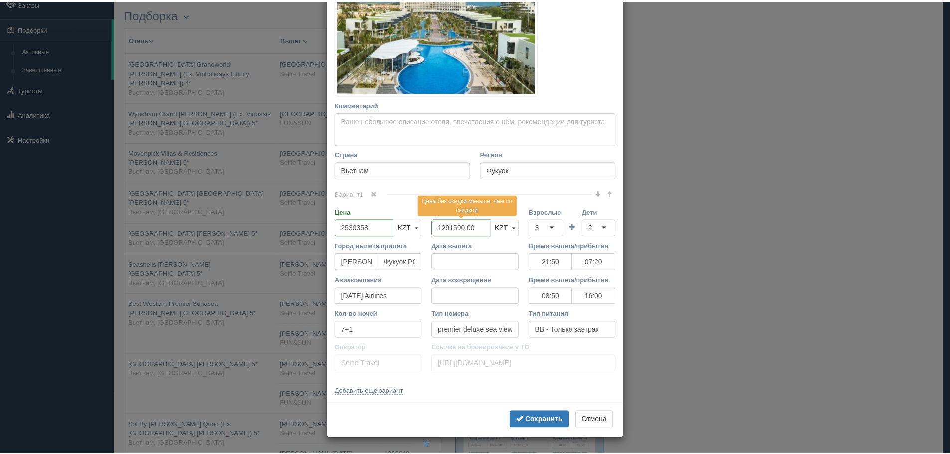
scroll to position [196, 0]
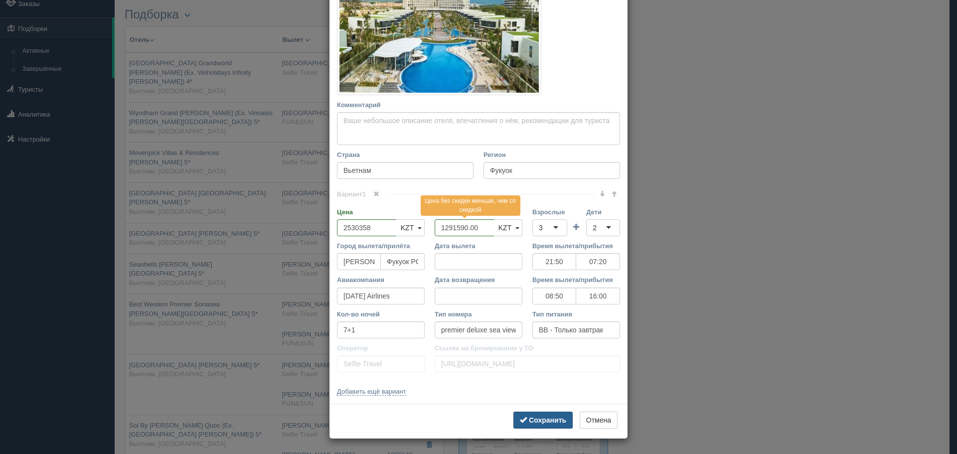
click at [536, 419] on b "Сохранить" at bounding box center [547, 420] width 37 height 8
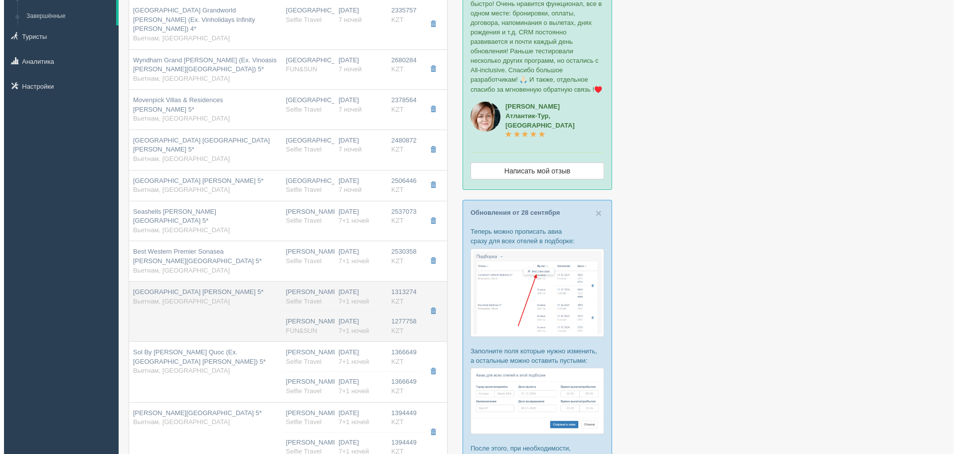
scroll to position [211, 0]
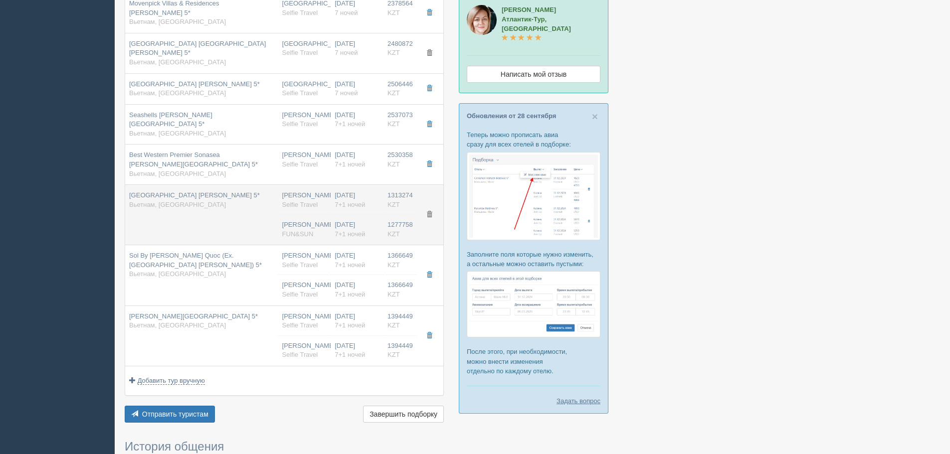
click at [252, 199] on td "[GEOGRAPHIC_DATA] [PERSON_NAME] 5* Вьетнам, [GEOGRAPHIC_DATA]" at bounding box center [201, 215] width 153 height 60
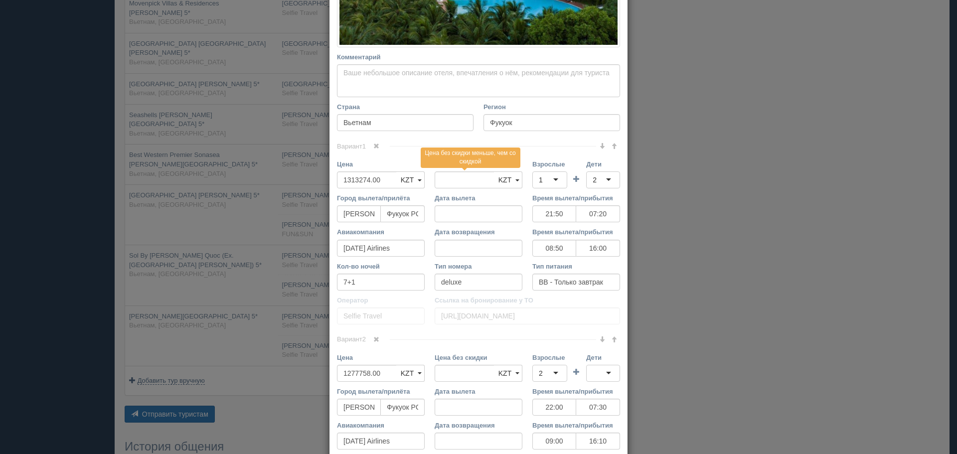
scroll to position [299, 0]
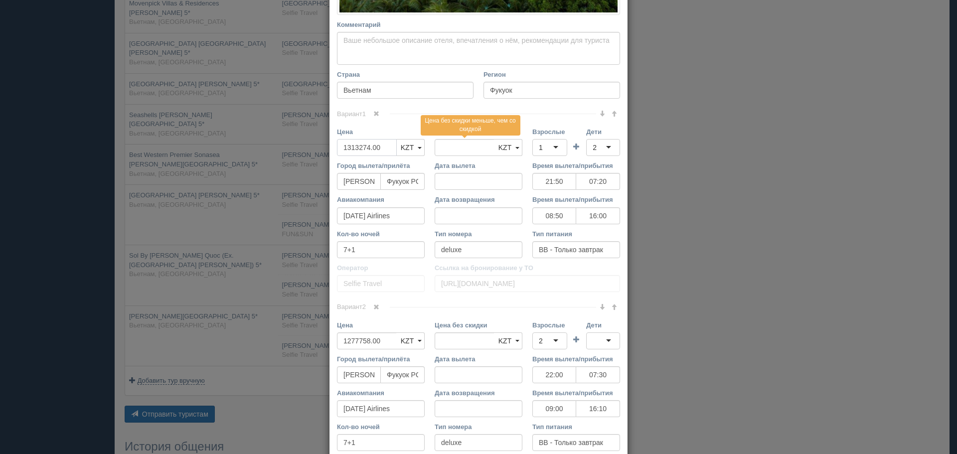
drag, startPoint x: 385, startPoint y: 149, endPoint x: 267, endPoint y: 150, distance: 117.7
click at [267, 150] on div "× Редактировать тур Название отеля [GEOGRAPHIC_DATA] [PERSON_NAME] 5* Ссылка на…" at bounding box center [478, 227] width 957 height 454
click at [547, 147] on div "1" at bounding box center [550, 147] width 35 height 17
click at [373, 307] on span at bounding box center [376, 307] width 6 height 6
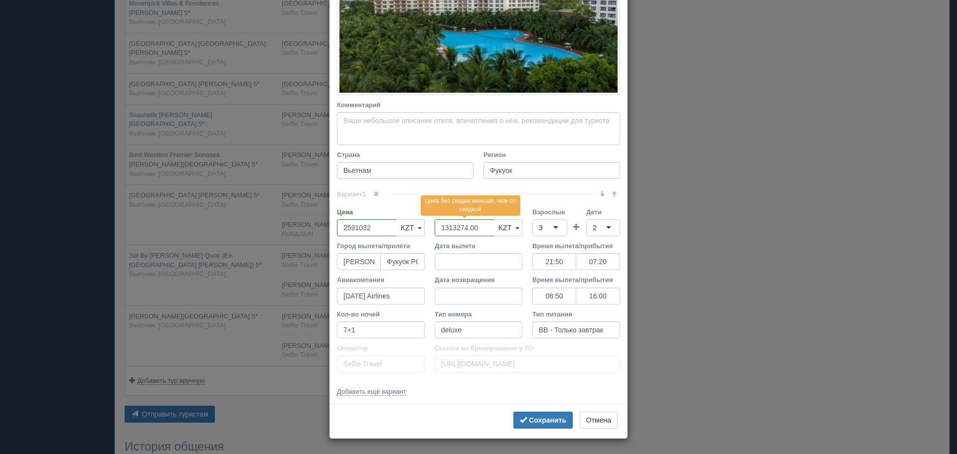
scroll to position [219, 0]
click at [547, 419] on b "Сохранить" at bounding box center [547, 420] width 37 height 8
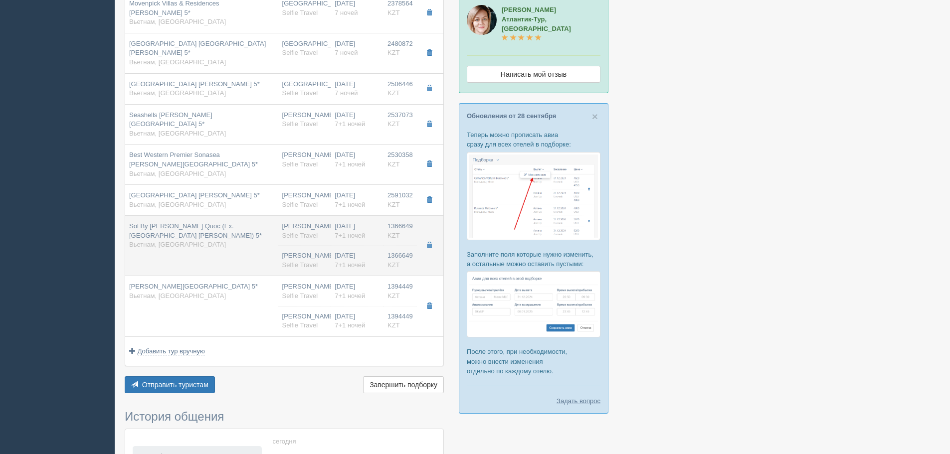
click at [304, 216] on td "[PERSON_NAME] Selfie Travel [PERSON_NAME] Selfie Travel" at bounding box center [304, 246] width 53 height 60
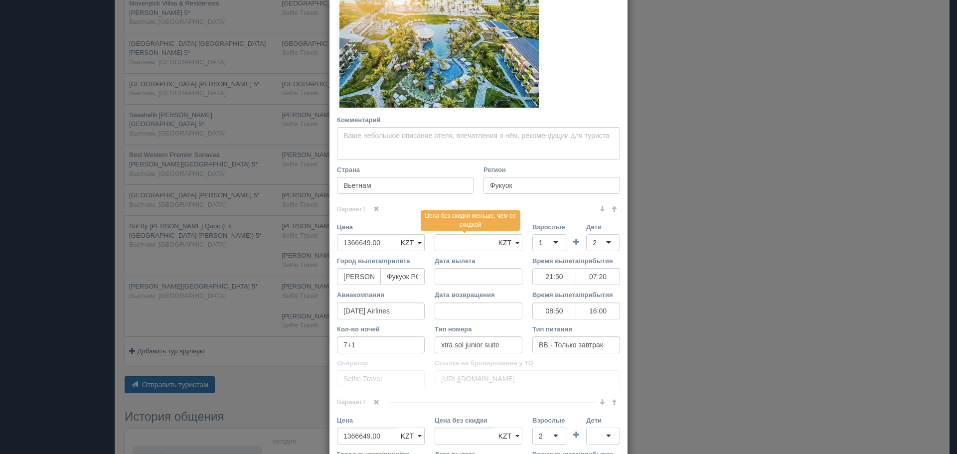
scroll to position [299, 0]
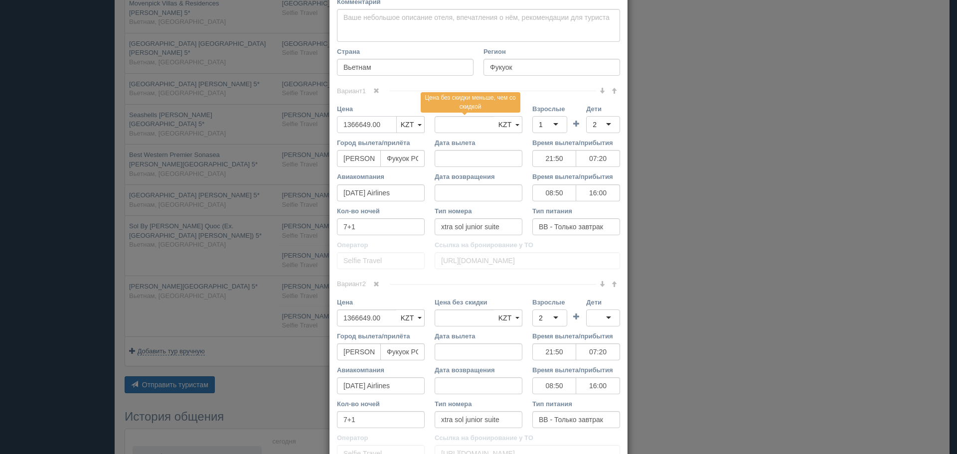
drag, startPoint x: 384, startPoint y: 127, endPoint x: 287, endPoint y: 123, distance: 97.8
click at [287, 123] on div "× Редактировать тур Название отеля Sol By [PERSON_NAME] Quoc (Ex. [GEOGRAPHIC_D…" at bounding box center [478, 227] width 957 height 454
click at [373, 283] on span at bounding box center [376, 284] width 6 height 6
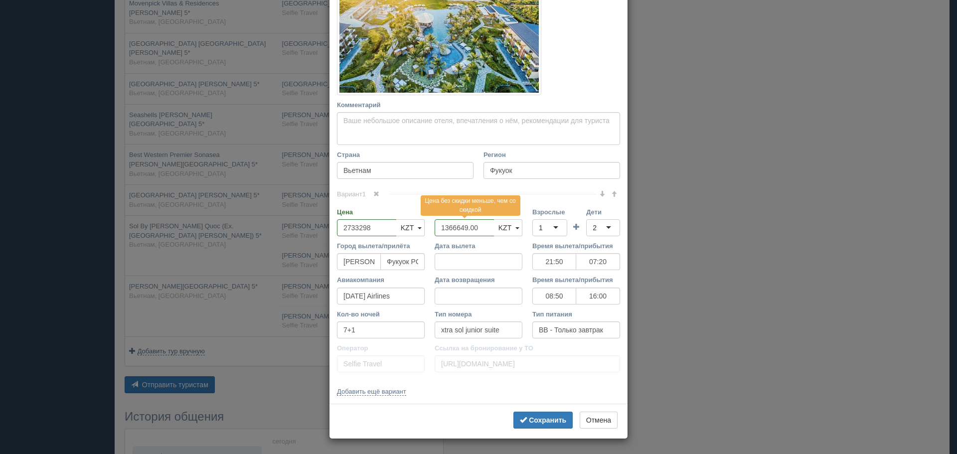
scroll to position [196, 0]
click at [543, 226] on div "1" at bounding box center [550, 227] width 35 height 17
click at [546, 420] on b "Сохранить" at bounding box center [547, 420] width 37 height 8
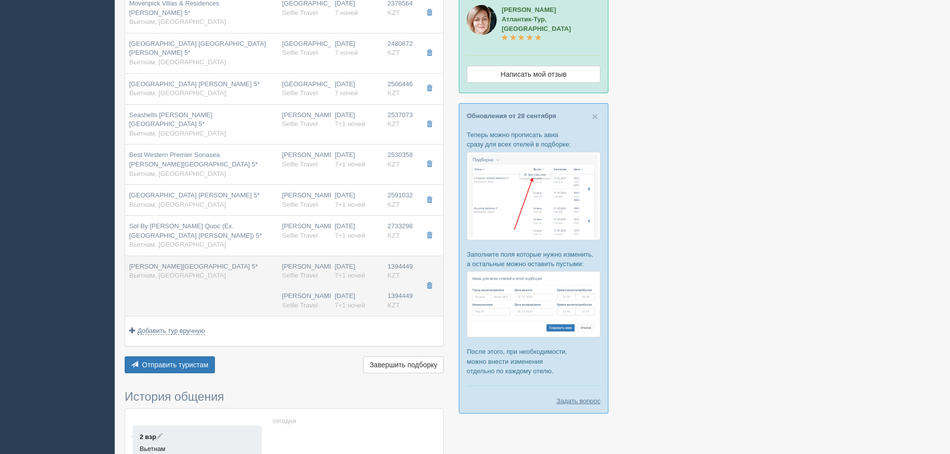
click at [230, 257] on td "[PERSON_NAME][GEOGRAPHIC_DATA] 5* Вьетнам, [GEOGRAPHIC_DATA]" at bounding box center [201, 286] width 153 height 60
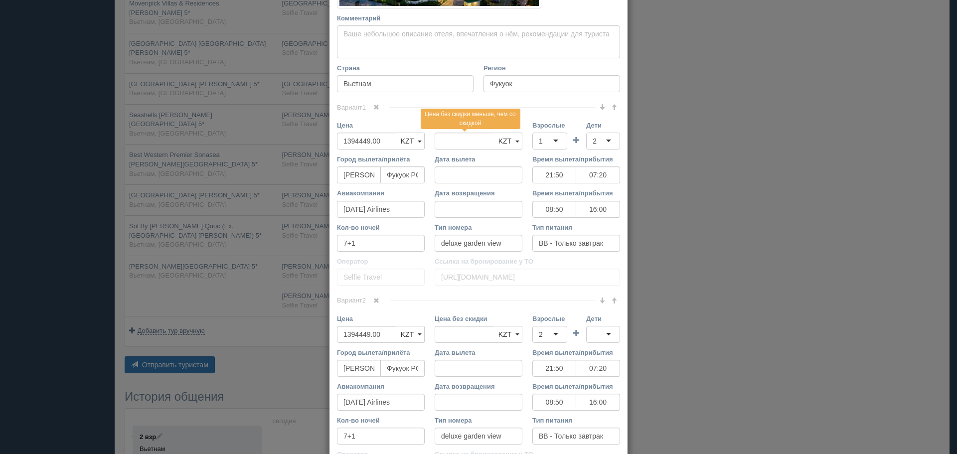
scroll to position [299, 0]
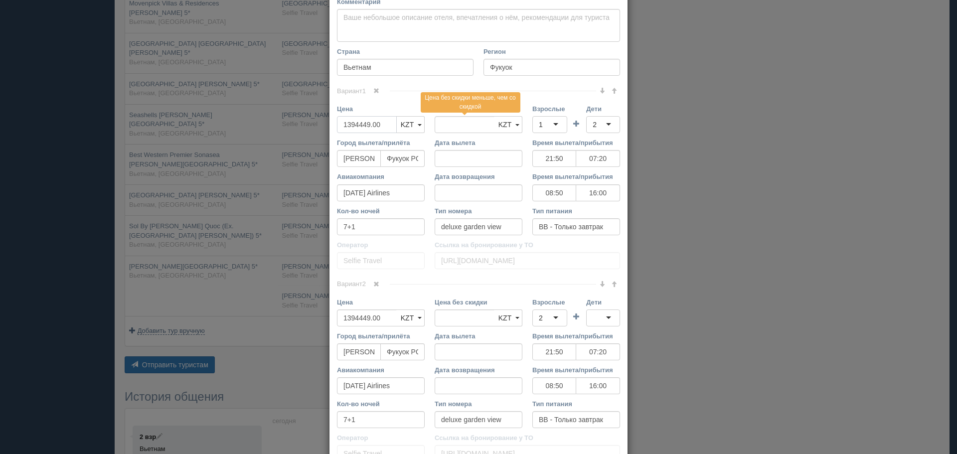
drag, startPoint x: 384, startPoint y: 128, endPoint x: 278, endPoint y: 128, distance: 106.2
click at [273, 126] on div "× Редактировать тур Название отеля [PERSON_NAME][GEOGRAPHIC_DATA] 5* Ссылка на …" at bounding box center [478, 227] width 957 height 454
click at [373, 282] on span at bounding box center [376, 284] width 6 height 6
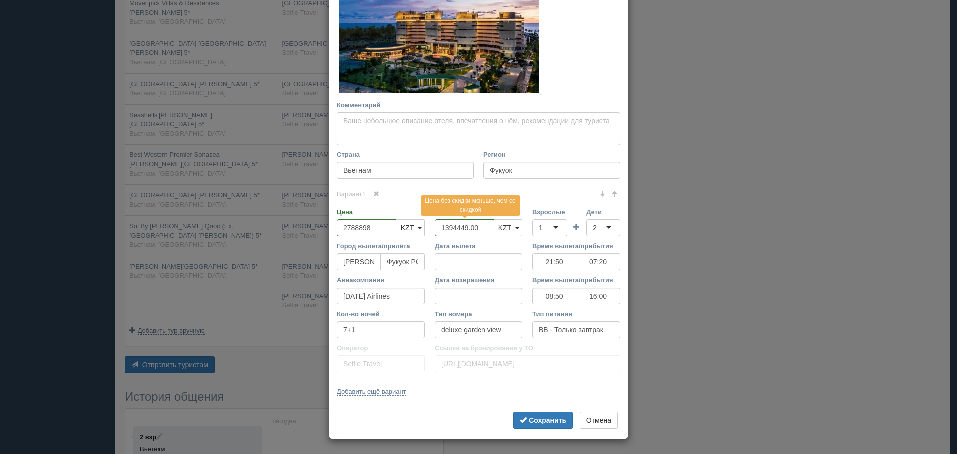
scroll to position [196, 0]
click at [554, 228] on div "1" at bounding box center [550, 227] width 35 height 17
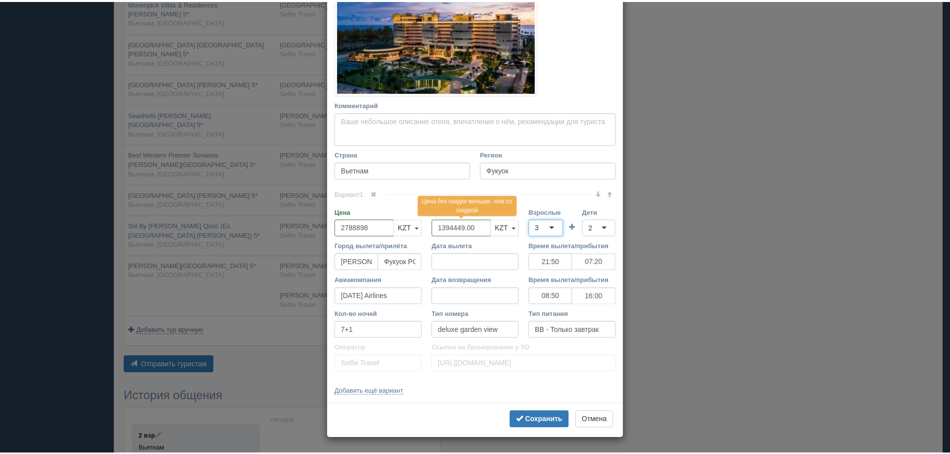
scroll to position [0, 0]
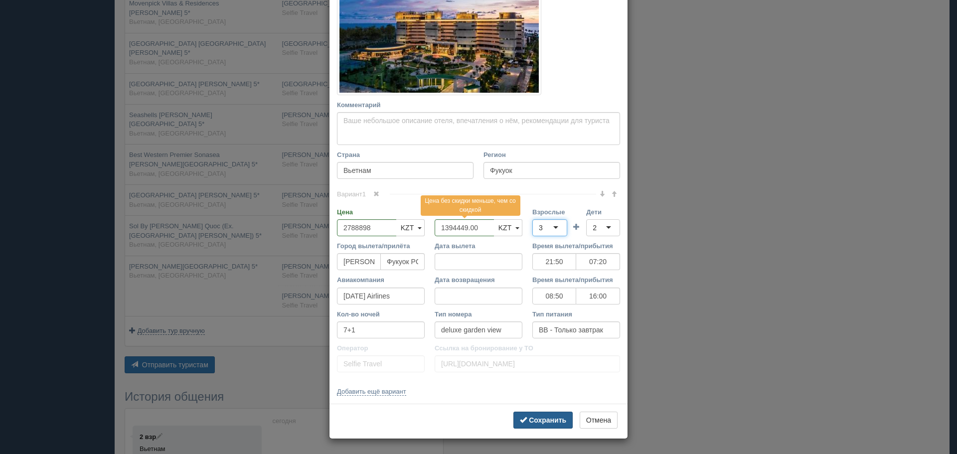
click at [538, 421] on b "Сохранить" at bounding box center [547, 420] width 37 height 8
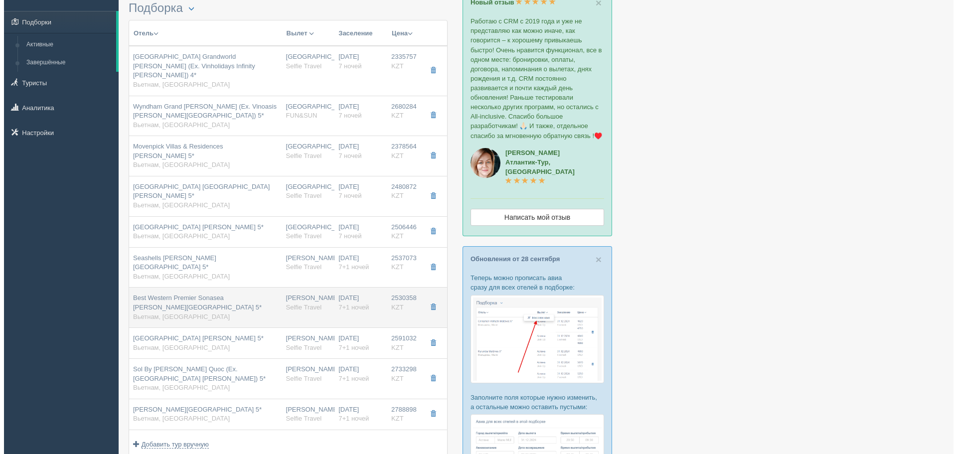
scroll to position [61, 0]
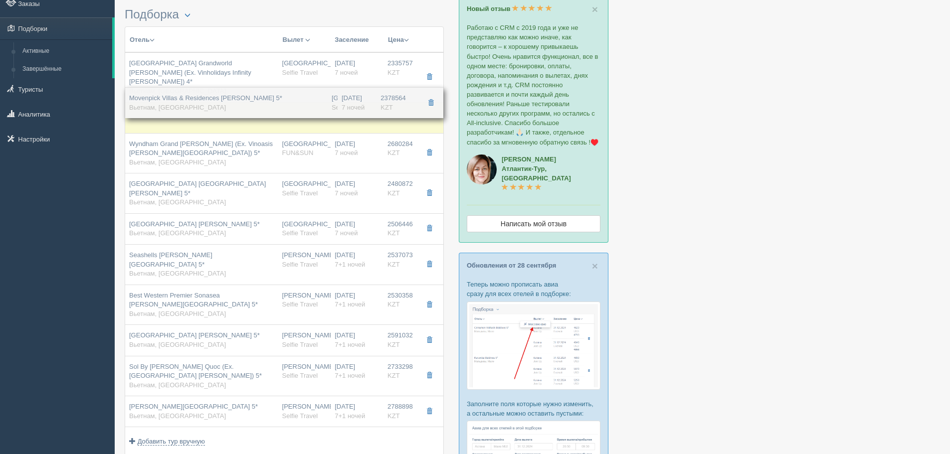
drag, startPoint x: 311, startPoint y: 144, endPoint x: 327, endPoint y: 98, distance: 48.6
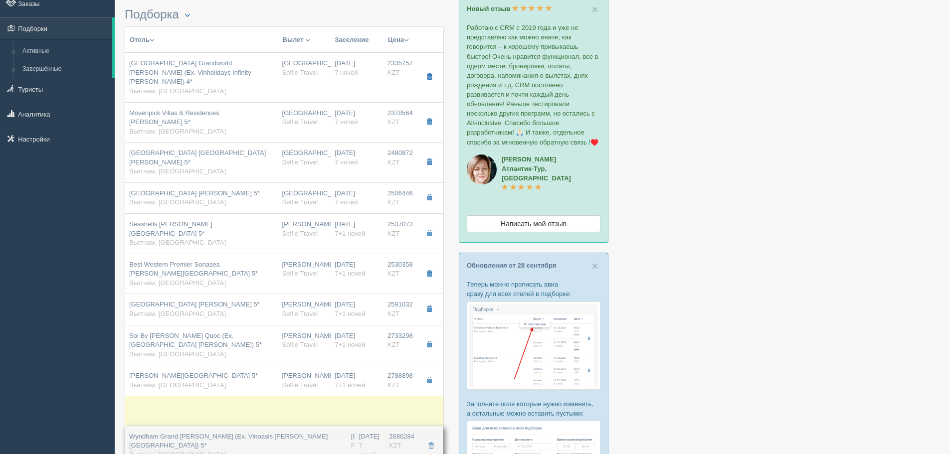
drag, startPoint x: 340, startPoint y: 138, endPoint x: 360, endPoint y: 394, distance: 256.6
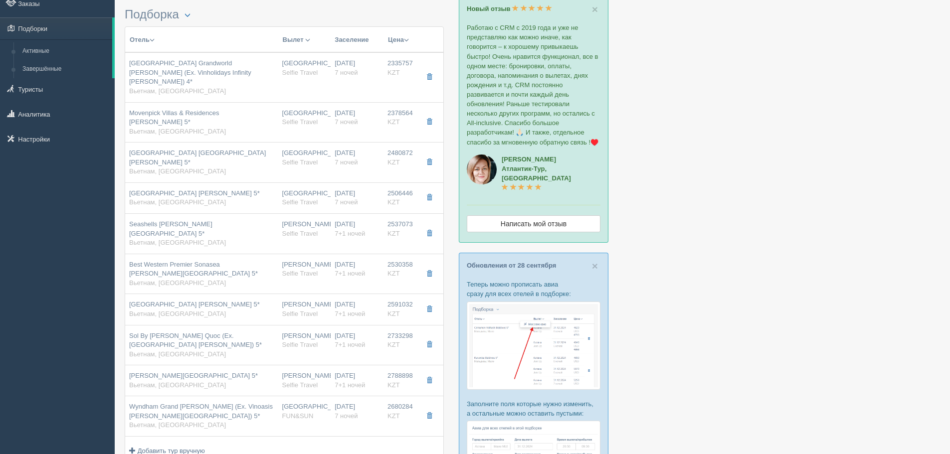
click at [363, 402] on div "[DATE] 7 ночей" at bounding box center [357, 411] width 45 height 18
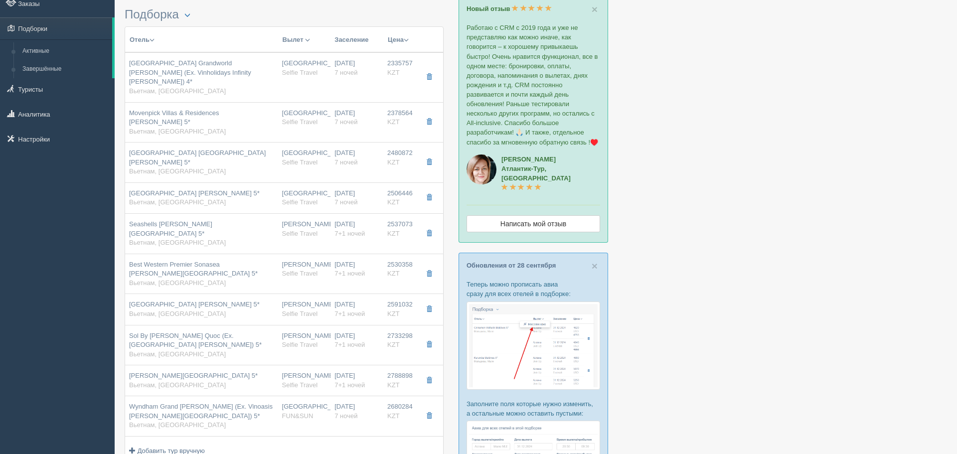
scroll to position [0, 0]
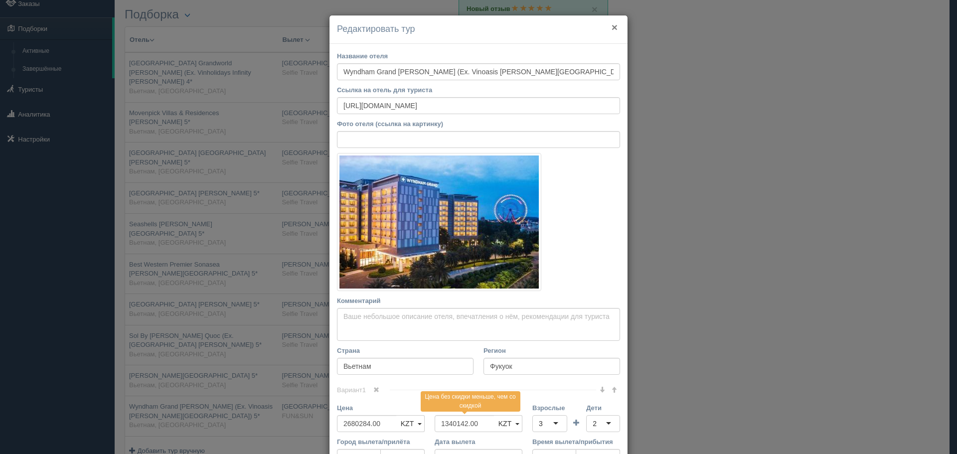
click at [612, 26] on button "×" at bounding box center [615, 27] width 6 height 10
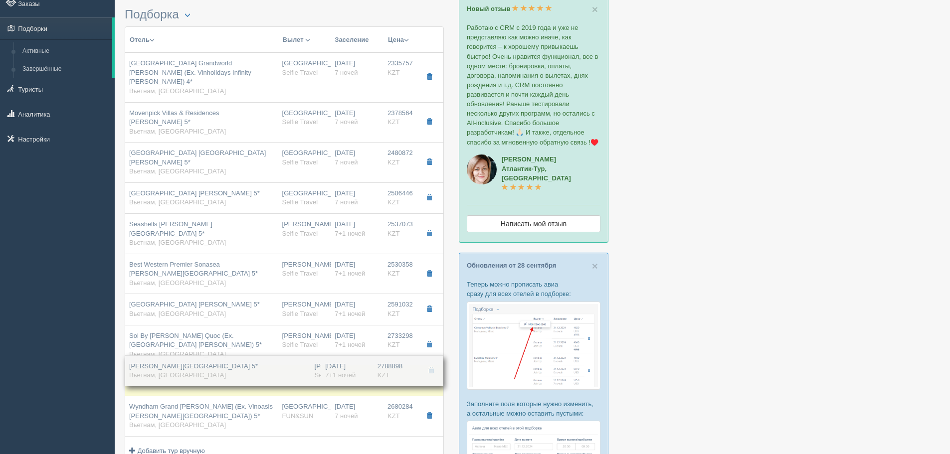
drag, startPoint x: 303, startPoint y: 347, endPoint x: 304, endPoint y: 384, distance: 37.4
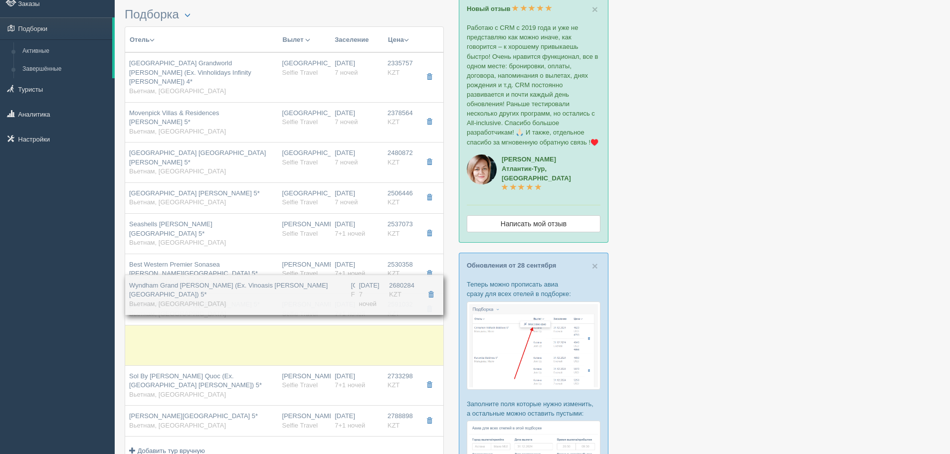
drag, startPoint x: 314, startPoint y: 340, endPoint x: 326, endPoint y: 286, distance: 55.2
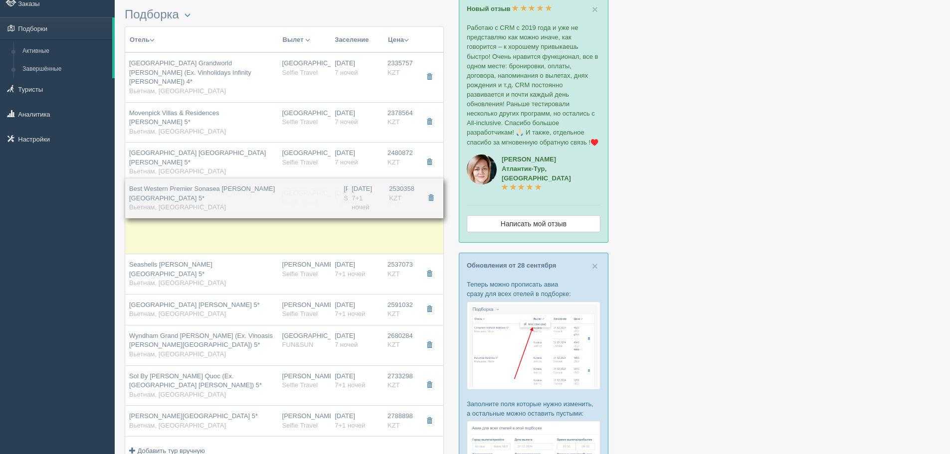
drag, startPoint x: 351, startPoint y: 236, endPoint x: 361, endPoint y: 193, distance: 44.0
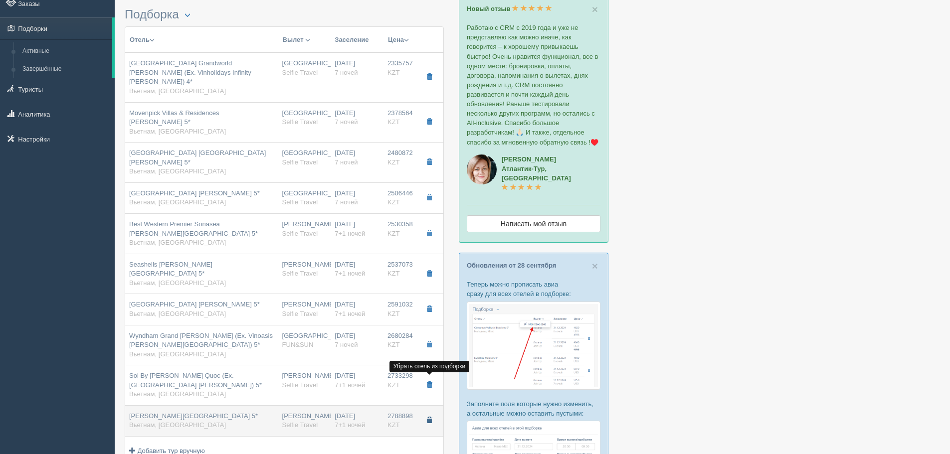
click at [427, 417] on span "button" at bounding box center [429, 420] width 6 height 6
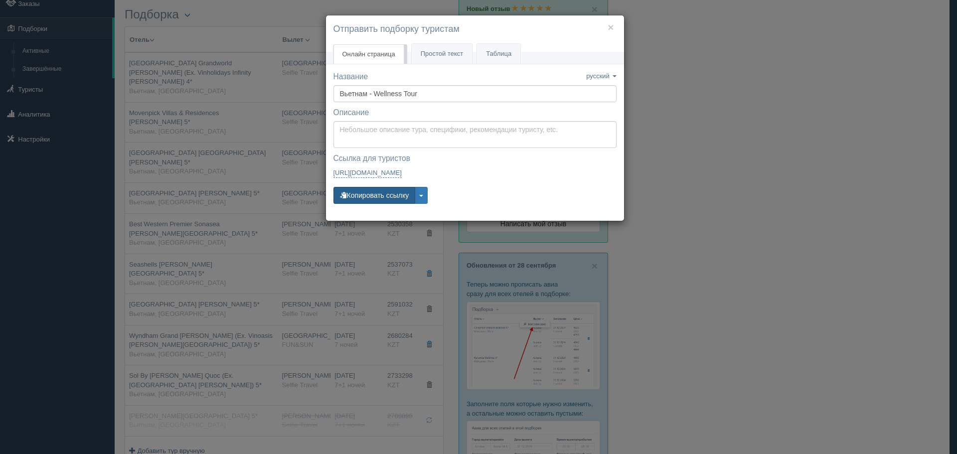
click at [378, 194] on button "Копировать ссылку" at bounding box center [375, 195] width 82 height 17
